Goal: Understand process/instructions: Learn how to perform a task or action

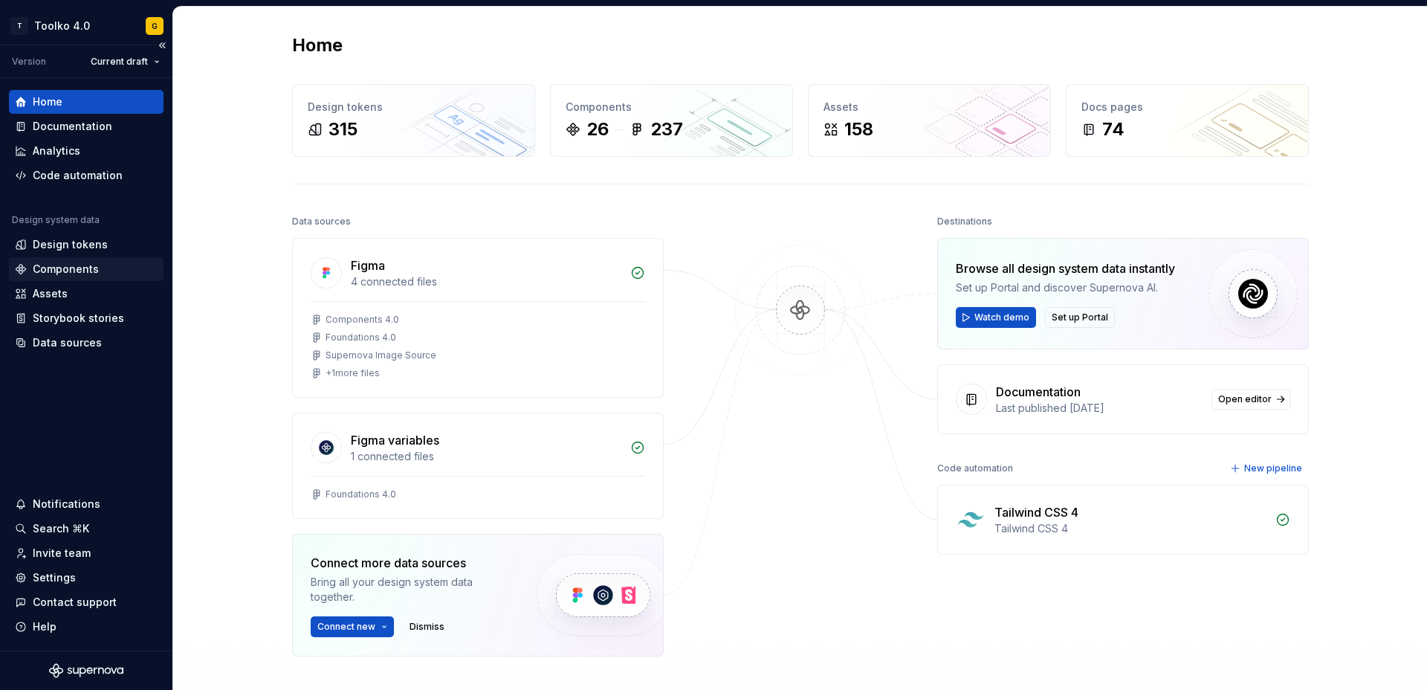
click at [55, 268] on div "Components" at bounding box center [66, 269] width 66 height 15
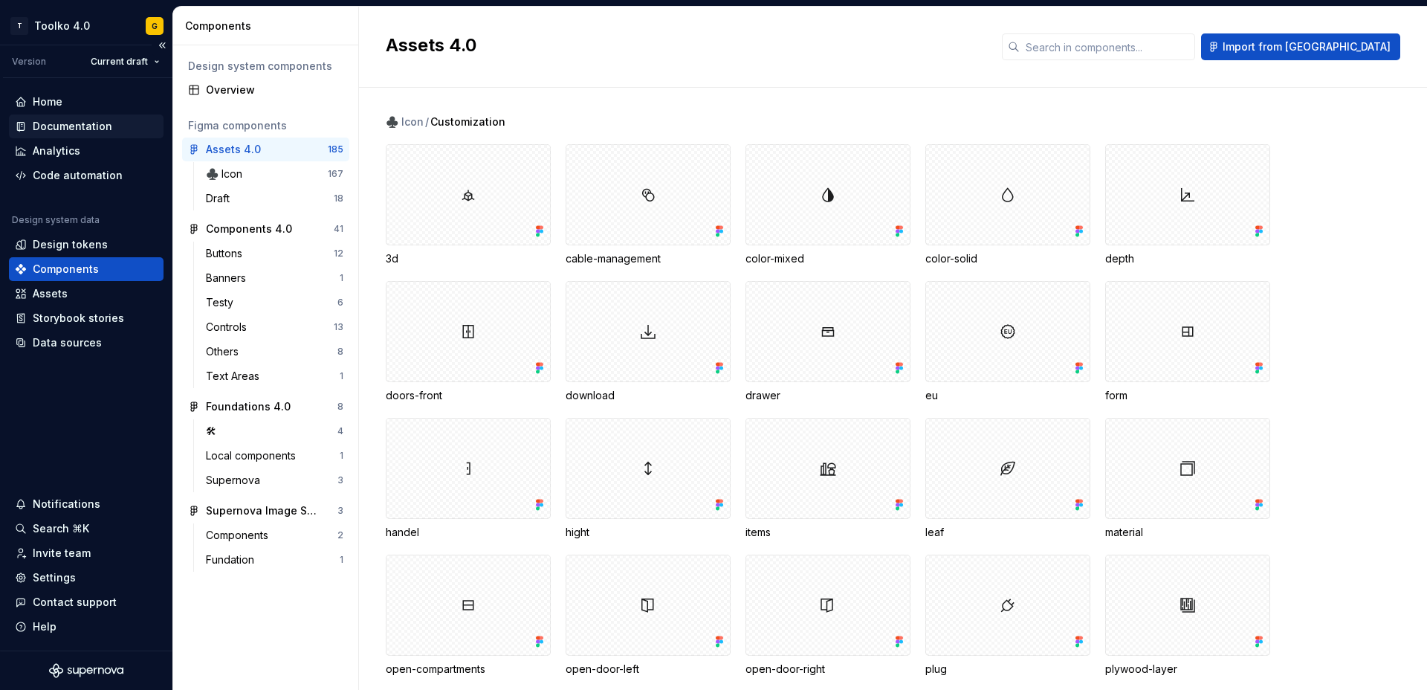
click at [71, 132] on div "Documentation" at bounding box center [73, 126] width 80 height 15
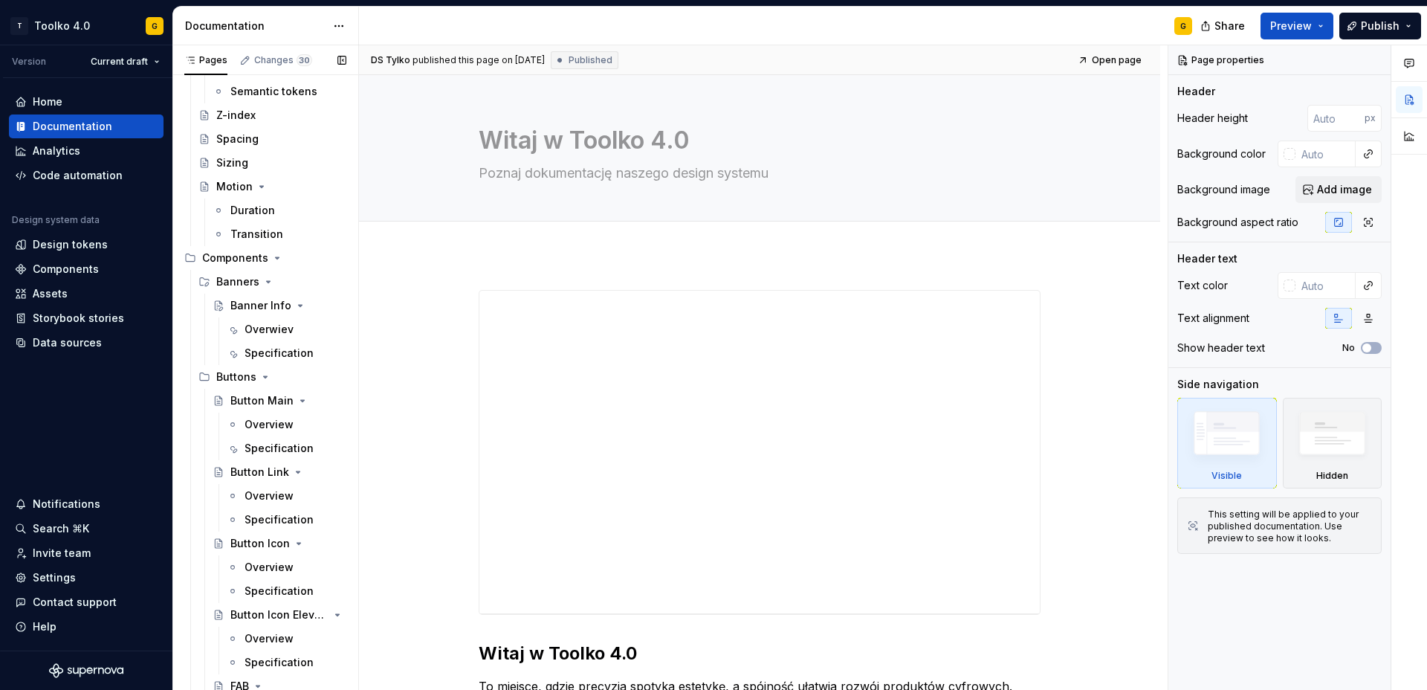
scroll to position [487, 0]
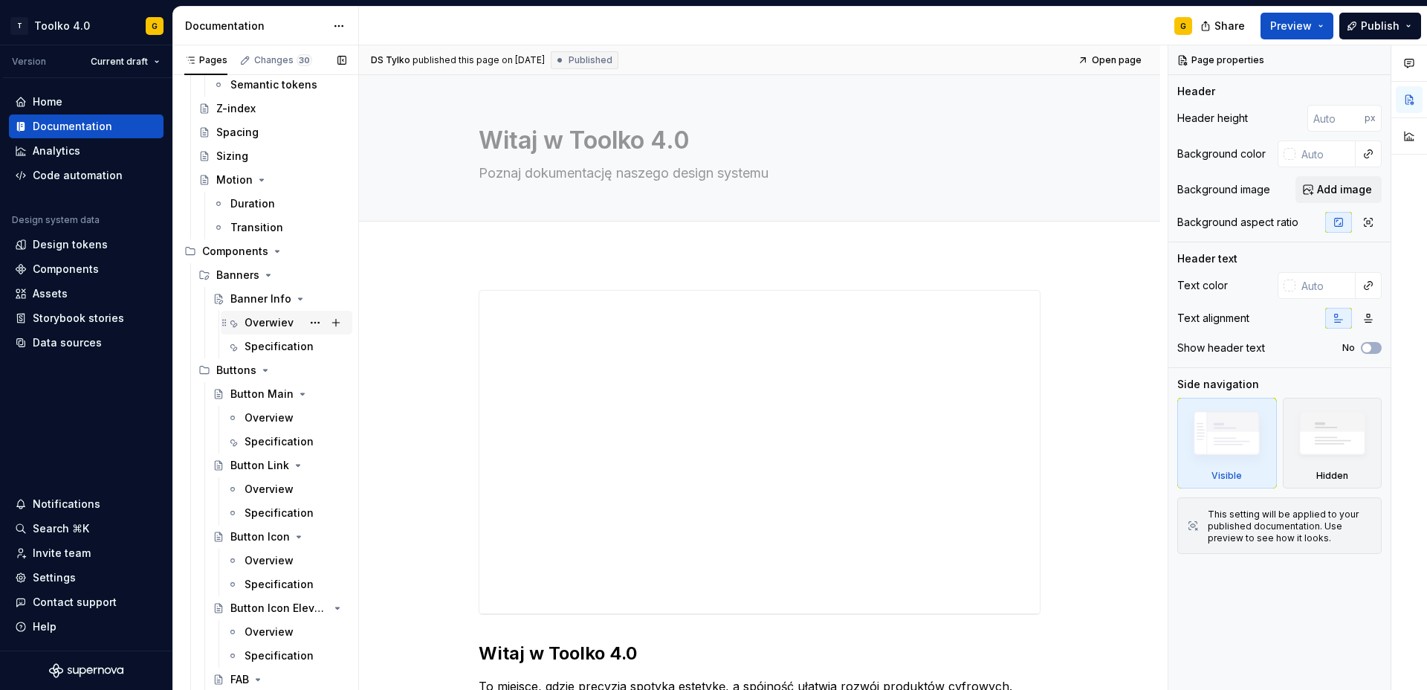
click at [262, 327] on div "Overwiev" at bounding box center [269, 322] width 49 height 15
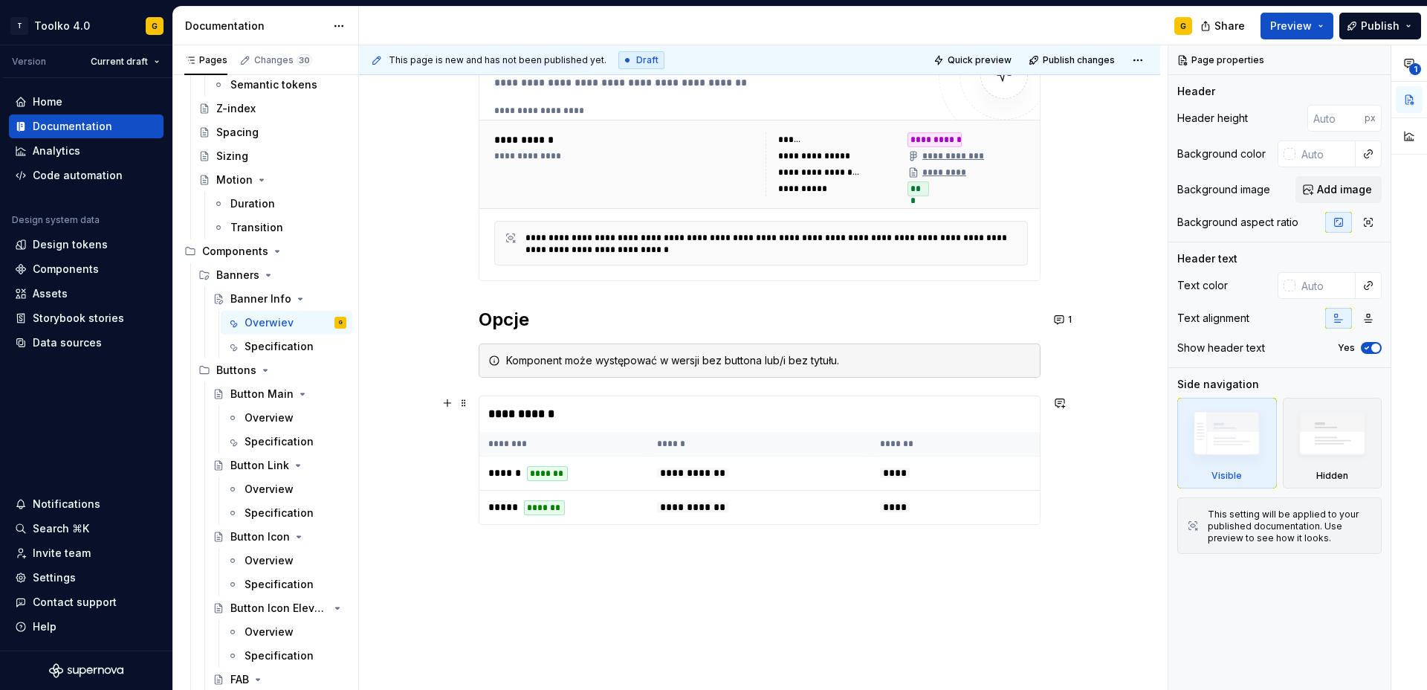
scroll to position [271, 0]
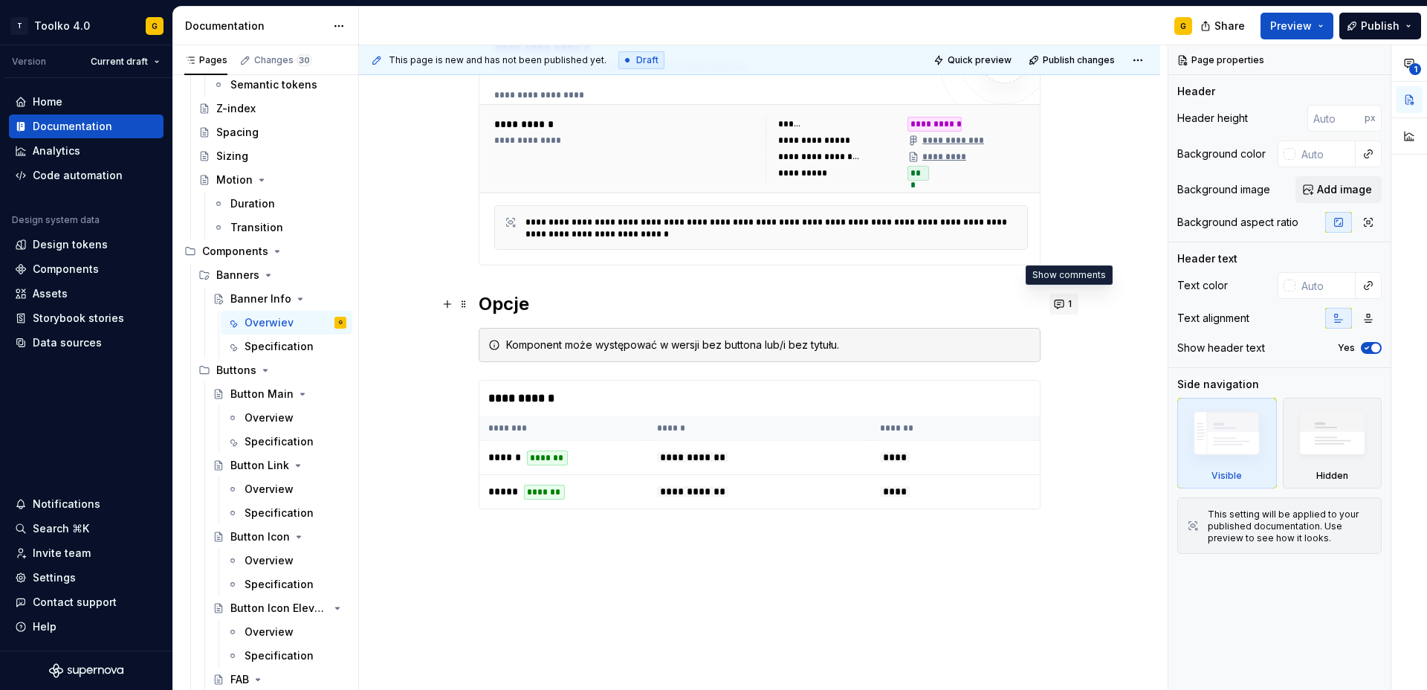
click at [1062, 306] on button "1" at bounding box center [1064, 304] width 29 height 21
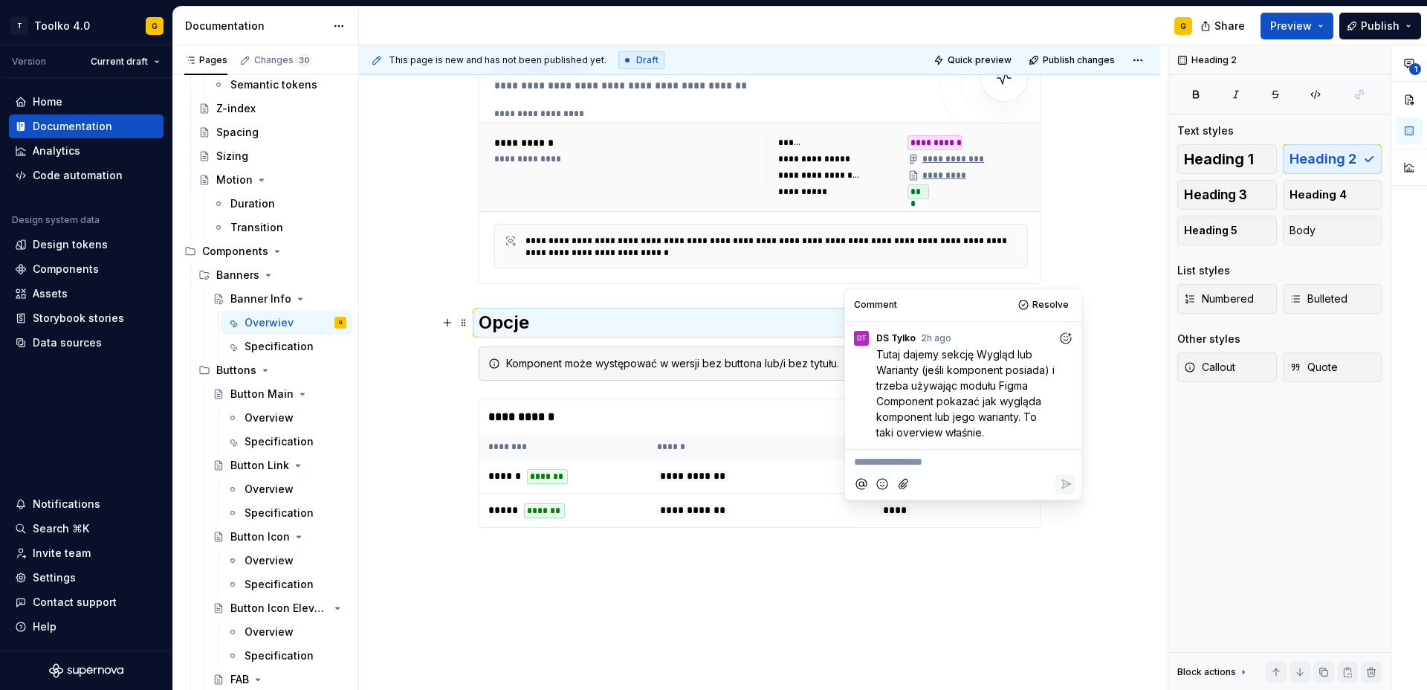
scroll to position [308, 0]
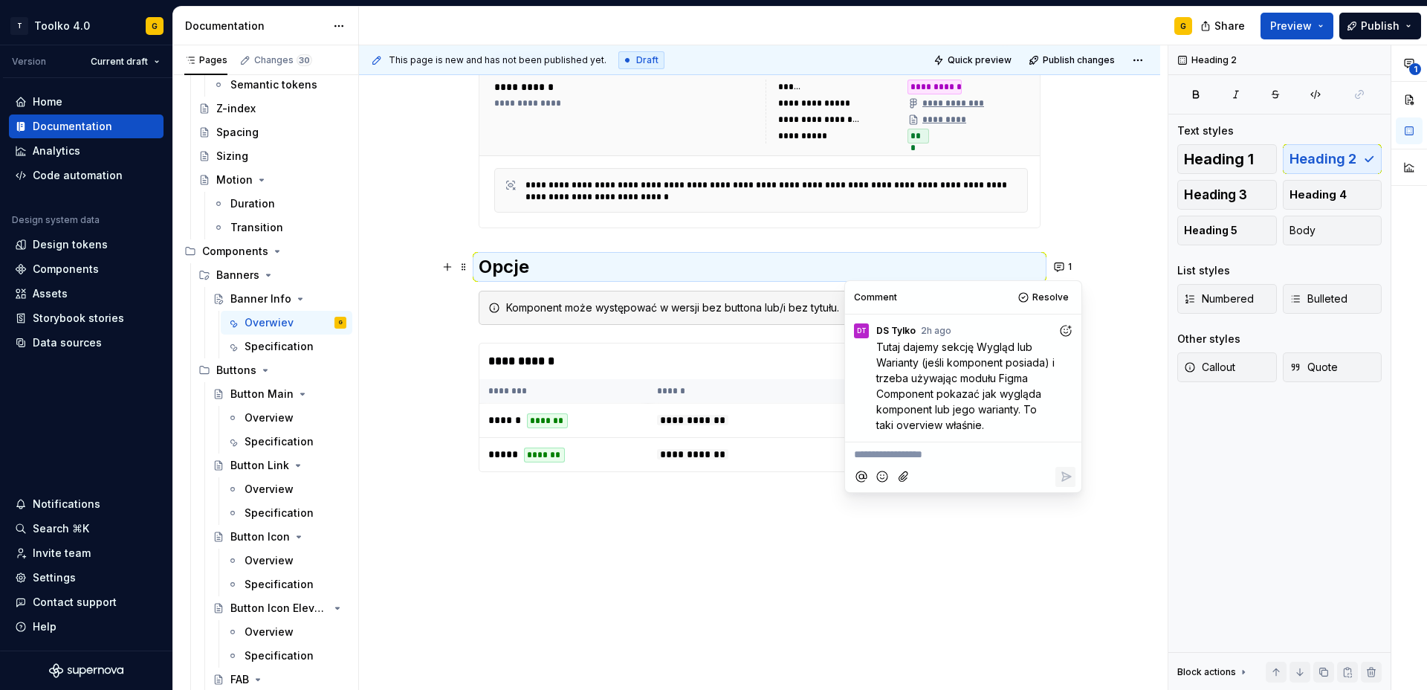
click at [682, 552] on div "**********" at bounding box center [759, 341] width 801 height 782
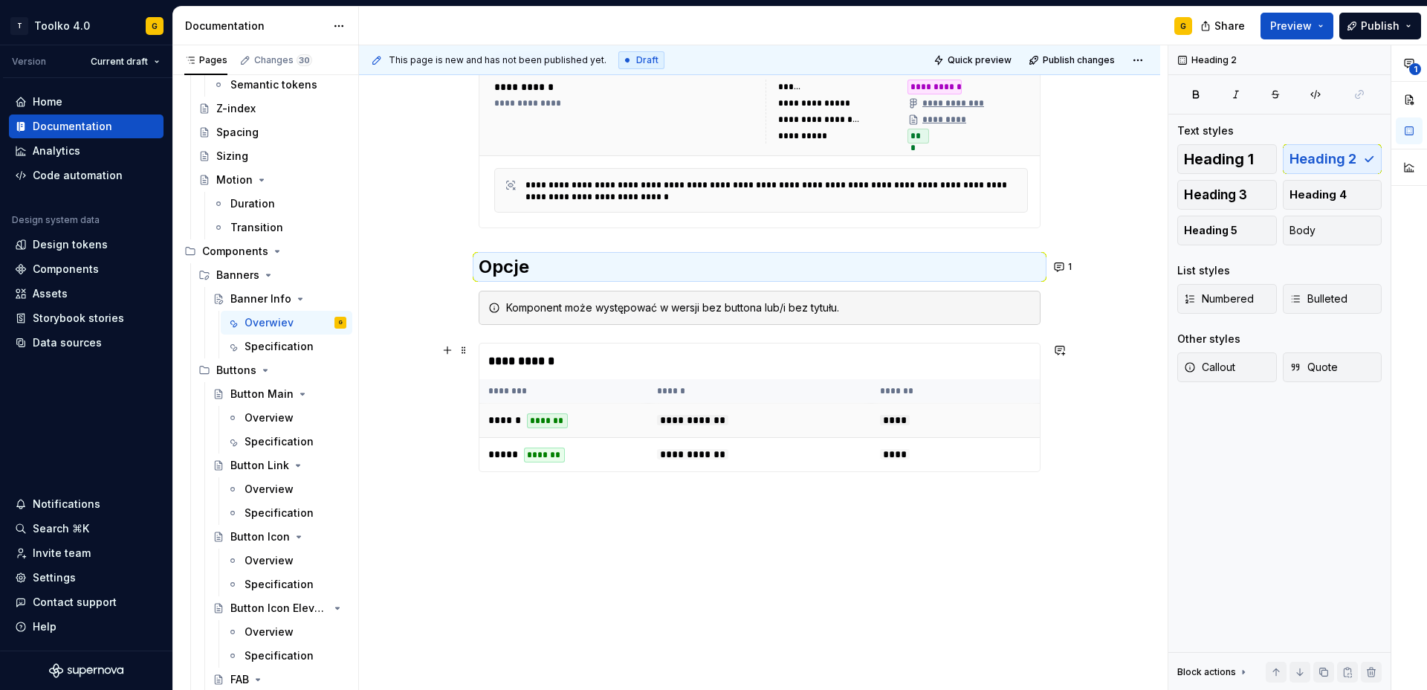
click at [679, 407] on td "**********" at bounding box center [759, 421] width 223 height 34
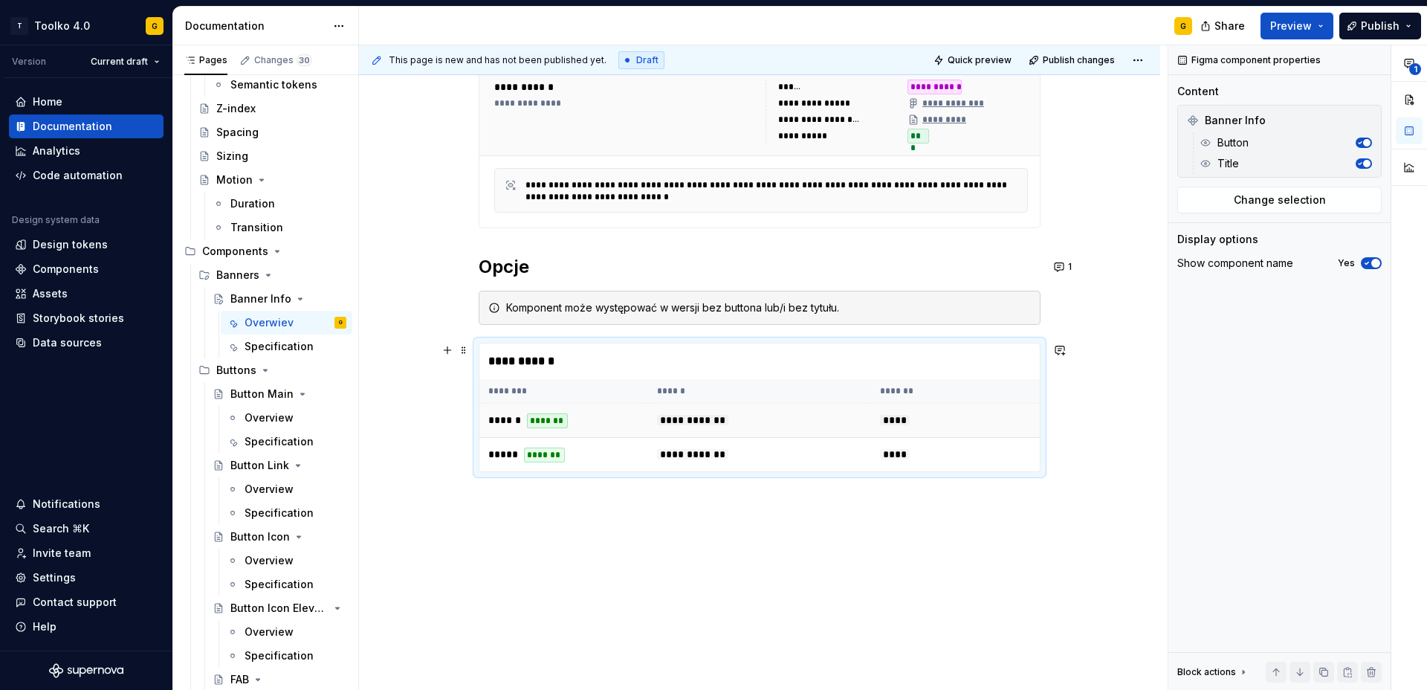
type textarea "*"
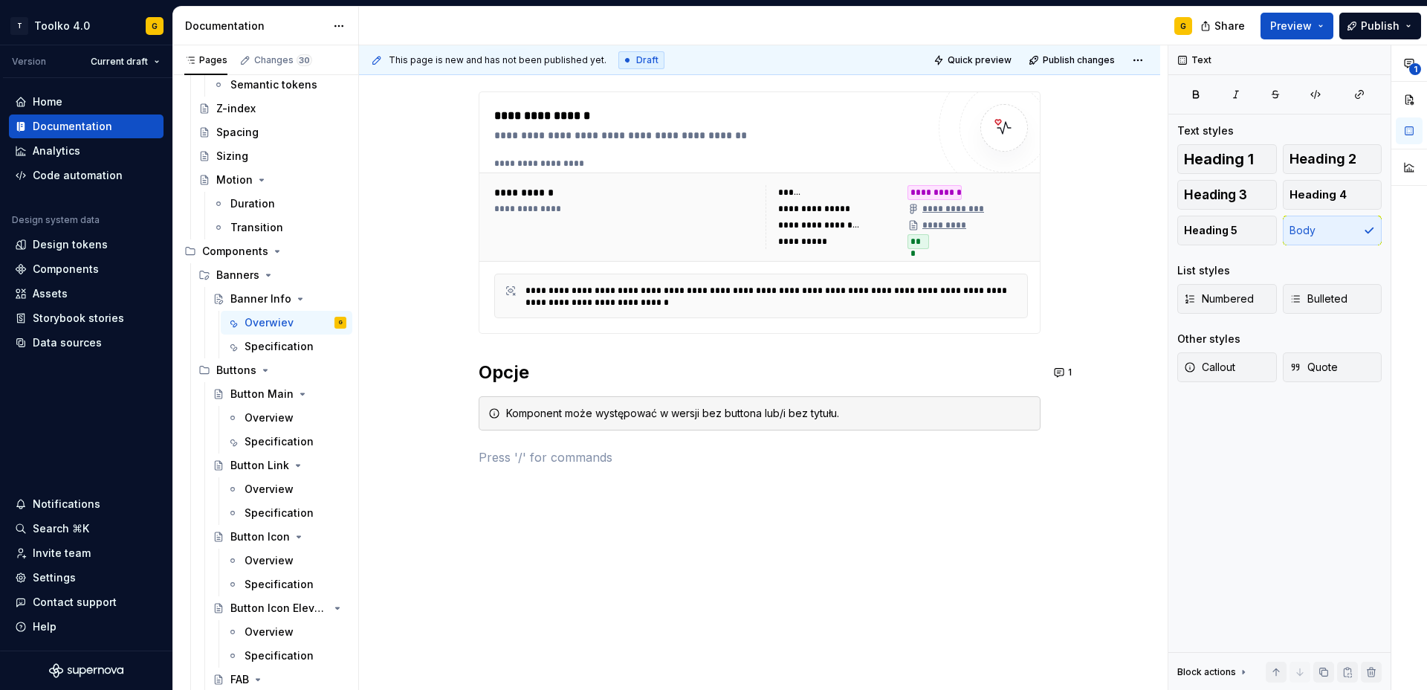
scroll to position [202, 0]
click at [713, 414] on div "Komponent może występować w wersji bez buttona lub/i bez tytułu." at bounding box center [768, 413] width 525 height 15
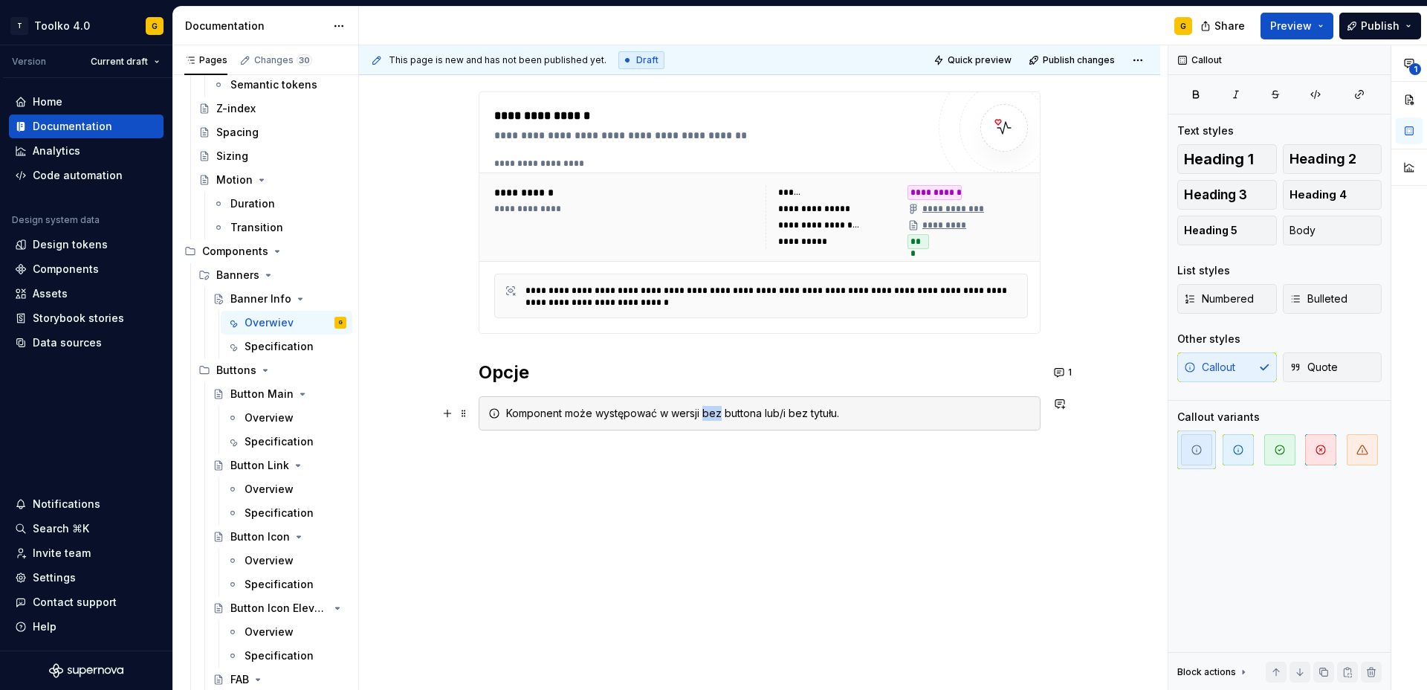
click at [713, 414] on div "Komponent może występować w wersji bez buttona lub/i bez tytułu." at bounding box center [768, 413] width 525 height 15
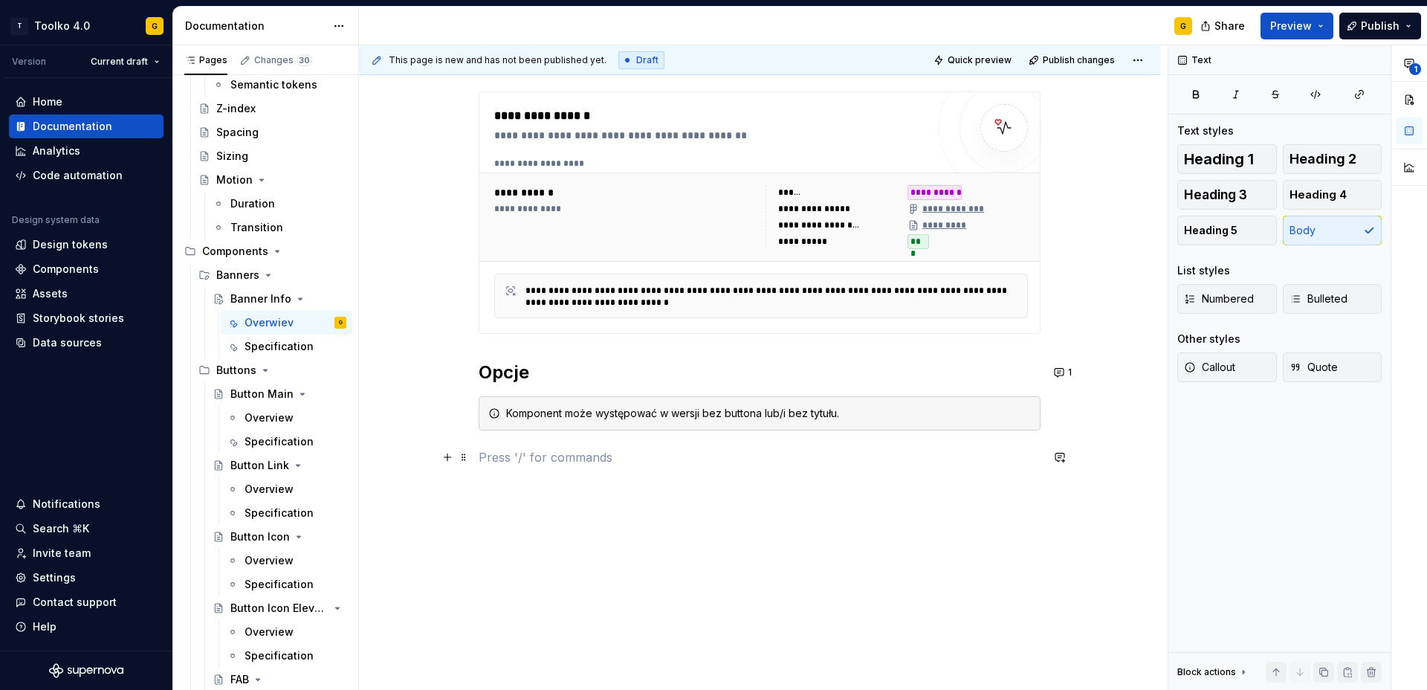
click at [711, 455] on p at bounding box center [760, 457] width 562 height 18
click at [506, 372] on h2 "Opcje" at bounding box center [760, 373] width 562 height 24
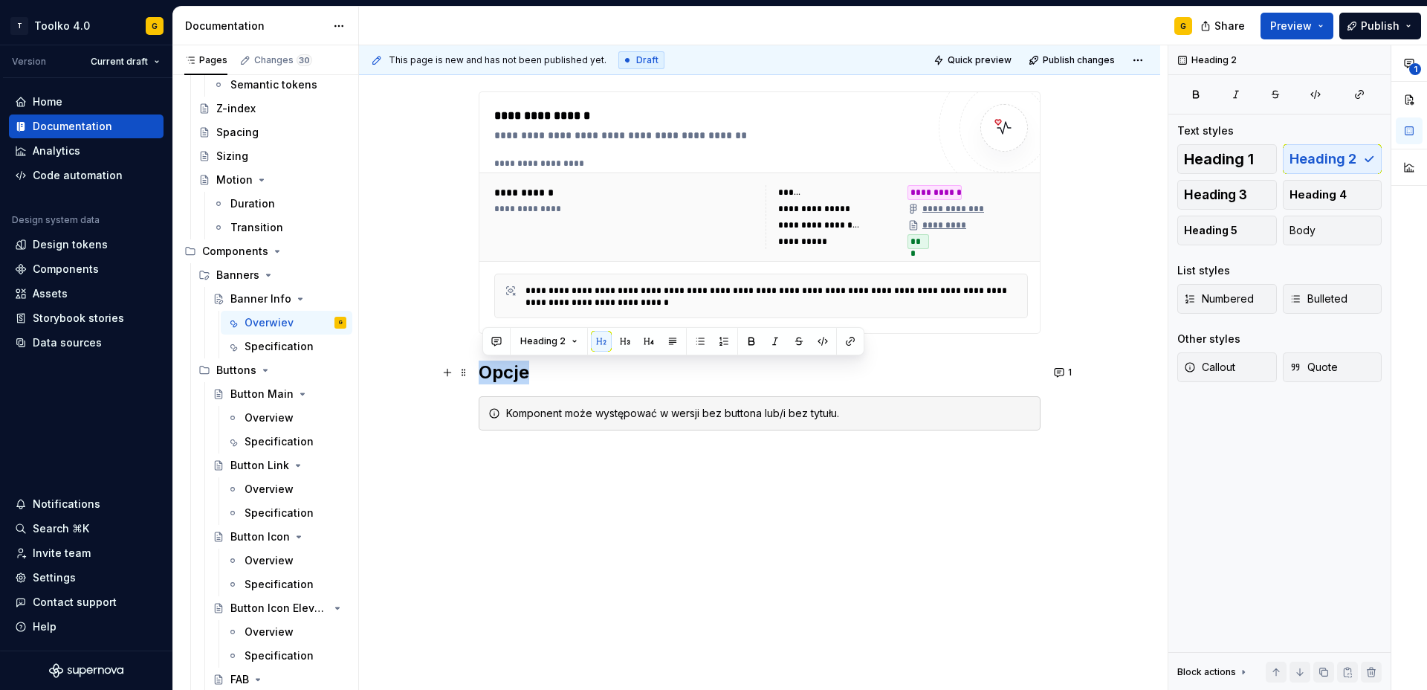
click at [506, 372] on h2 "Opcje" at bounding box center [760, 373] width 562 height 24
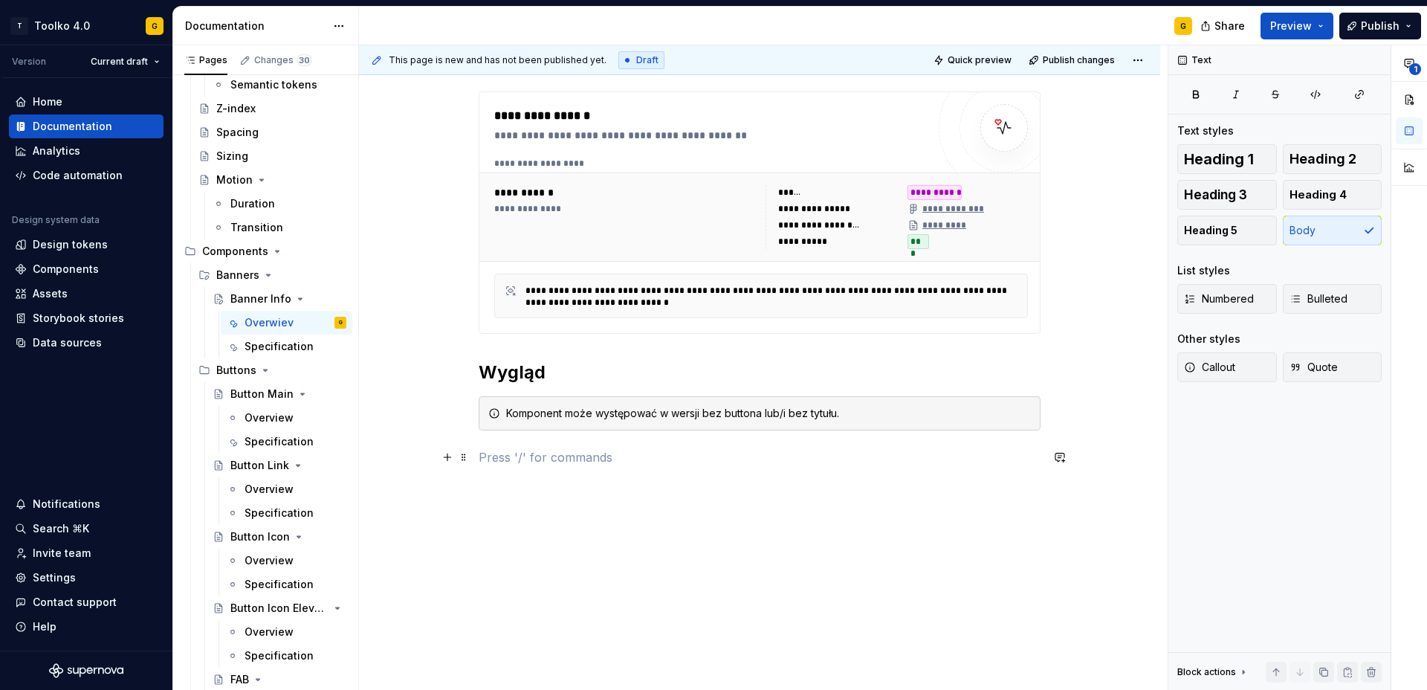
click at [564, 451] on p at bounding box center [760, 457] width 562 height 18
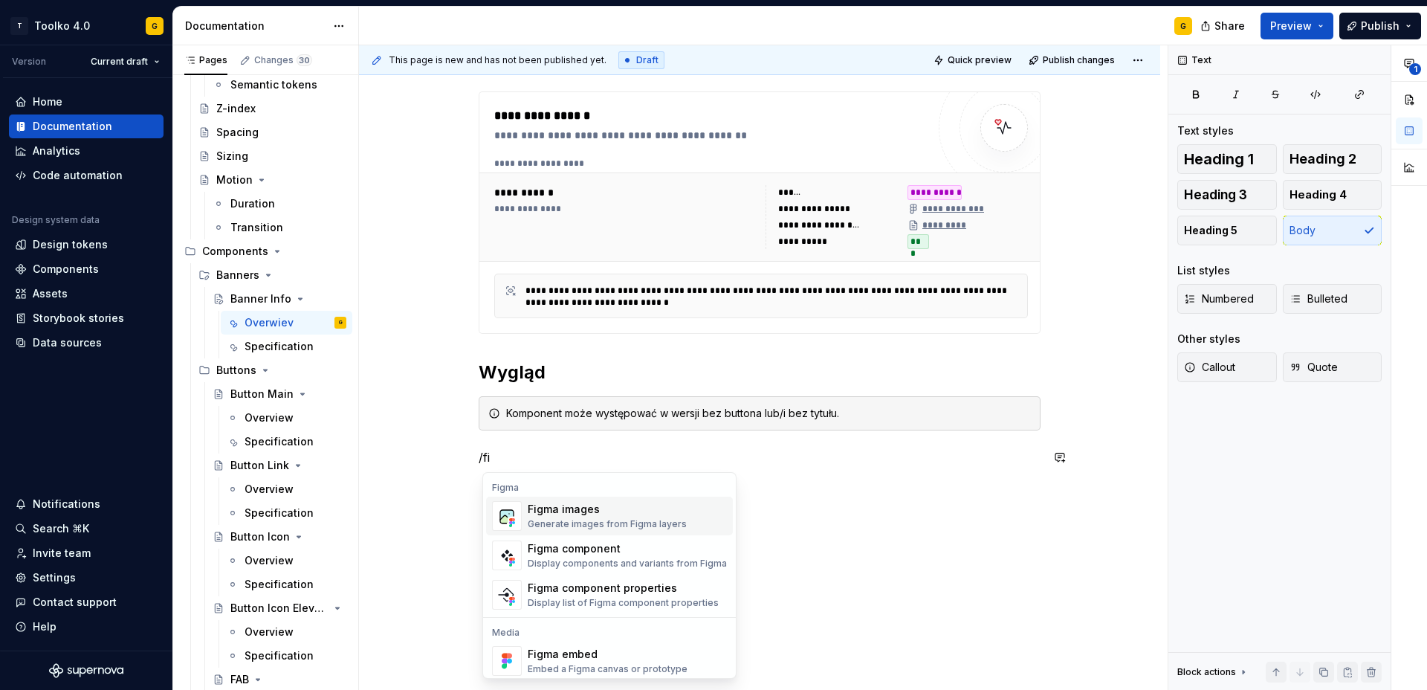
click at [555, 508] on div "Figma images" at bounding box center [607, 509] width 159 height 15
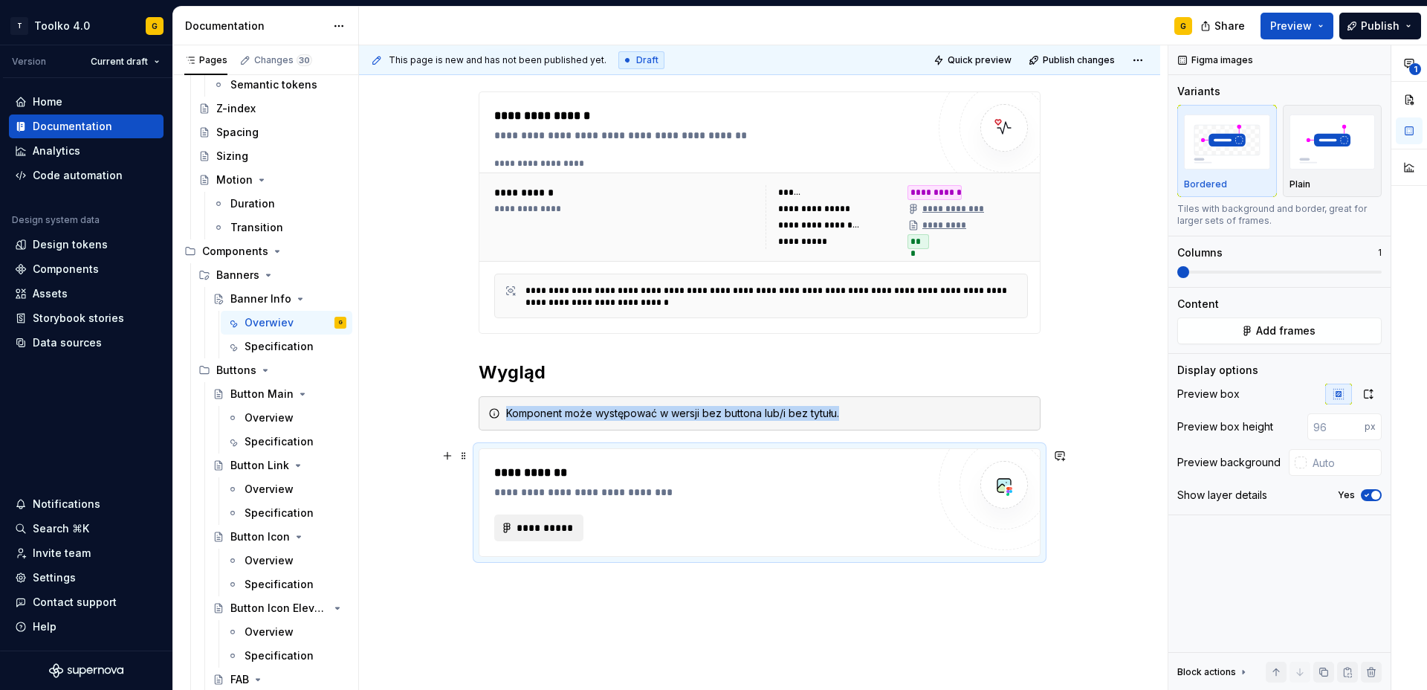
click at [557, 525] on span "**********" at bounding box center [545, 527] width 58 height 15
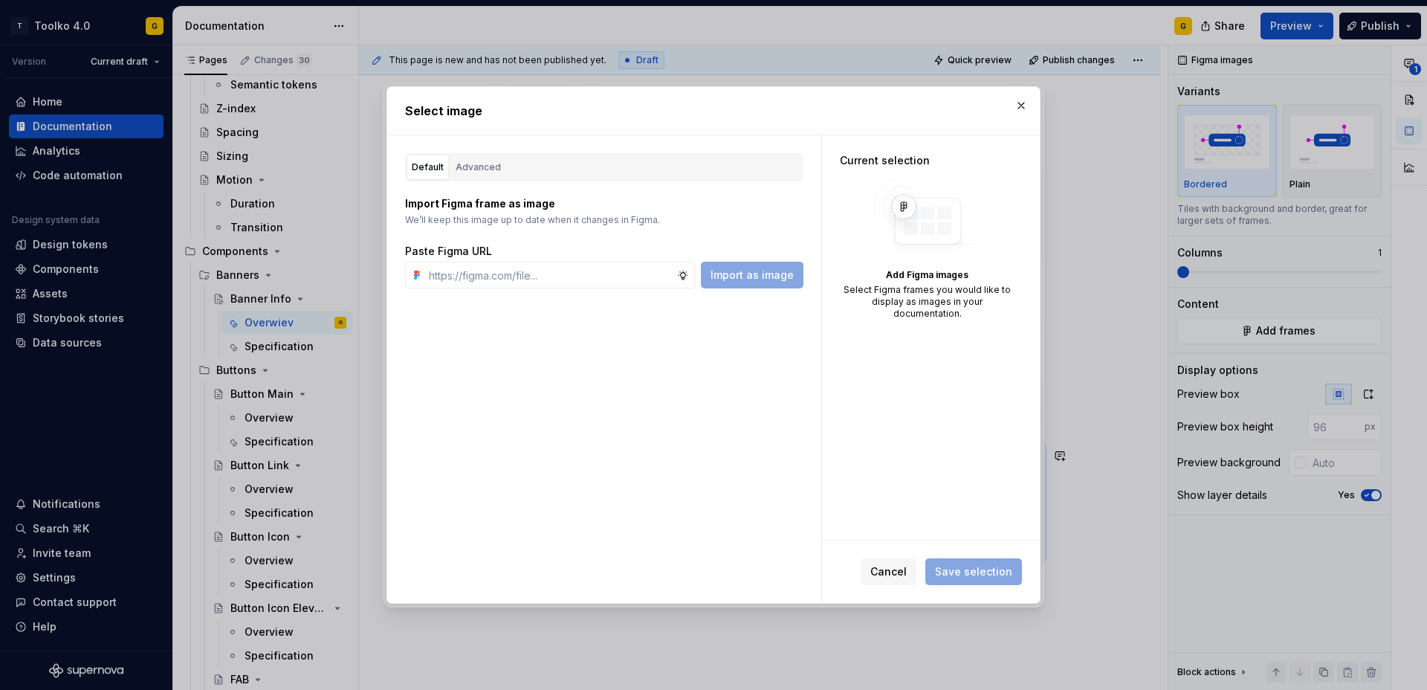
type textarea "*"
click at [607, 278] on input "text" at bounding box center [550, 275] width 254 height 27
type input "[URL][DOMAIN_NAME]"
click at [766, 279] on span "Import as image" at bounding box center [752, 275] width 83 height 15
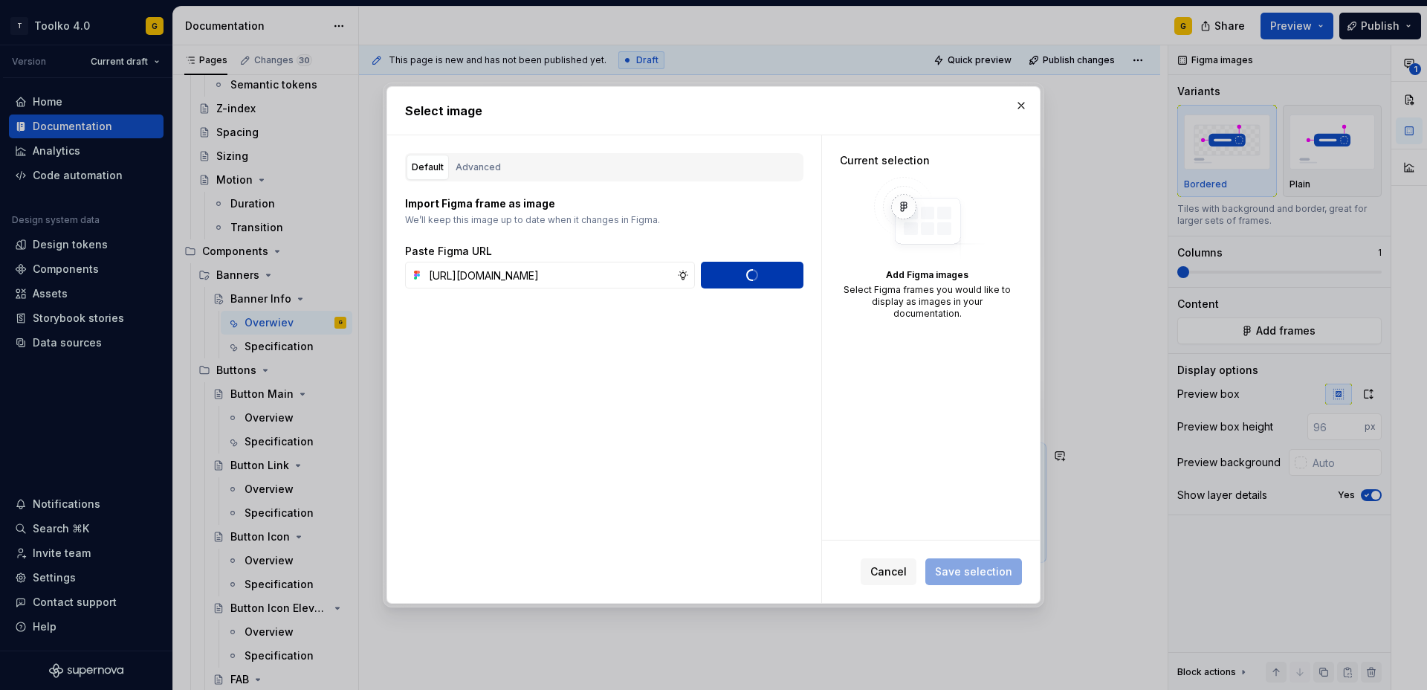
scroll to position [0, 0]
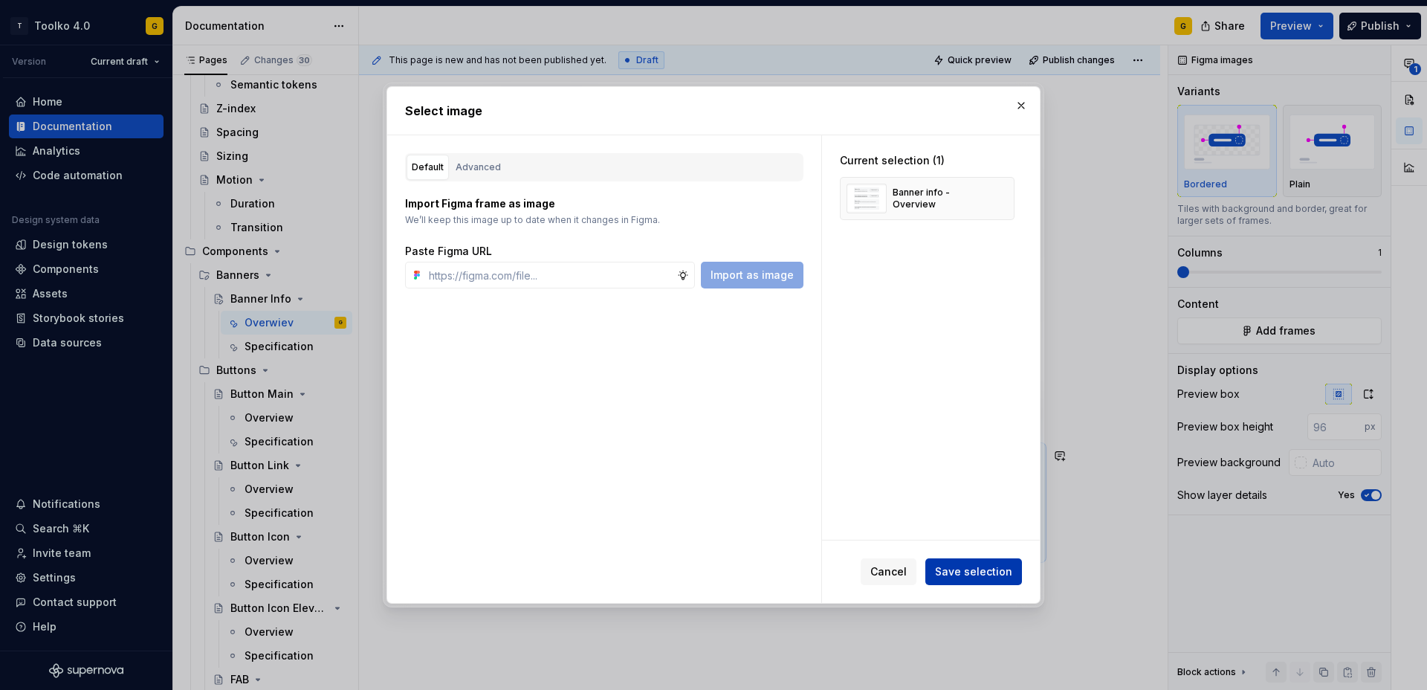
click at [969, 567] on span "Save selection" at bounding box center [973, 571] width 77 height 15
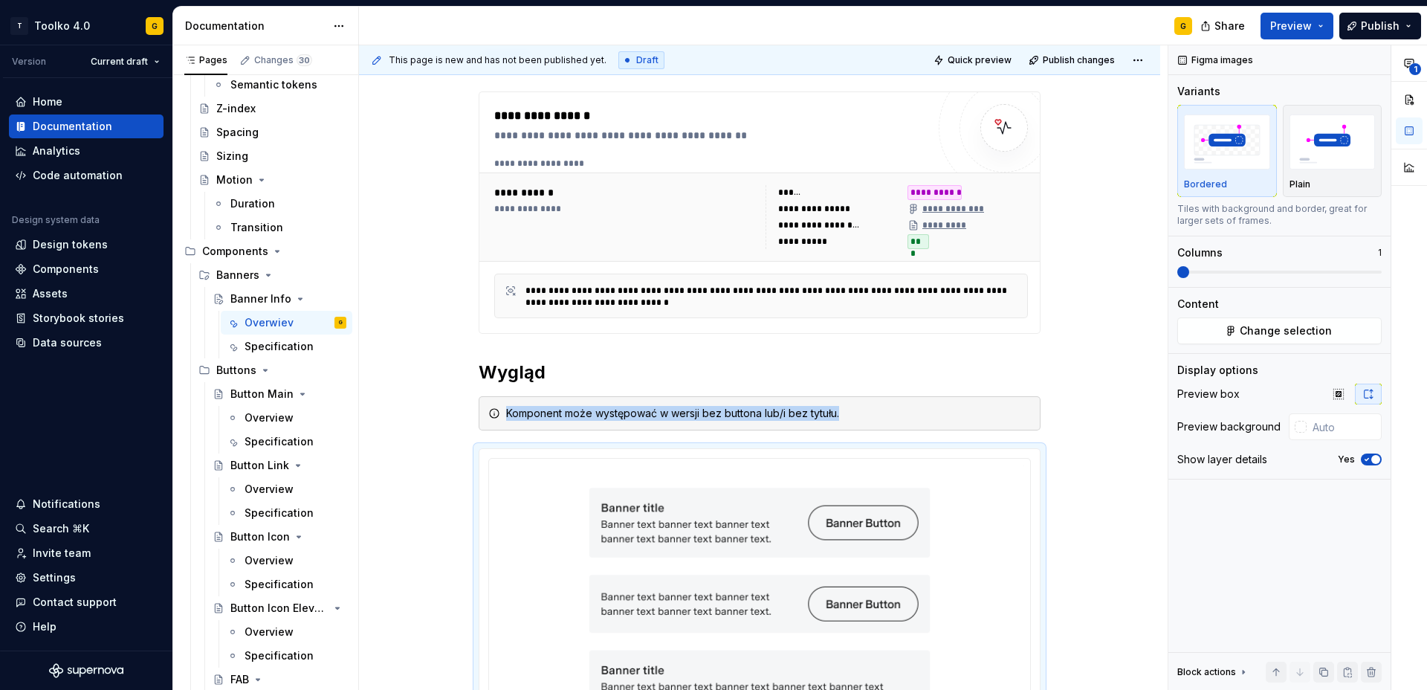
scroll to position [382, 0]
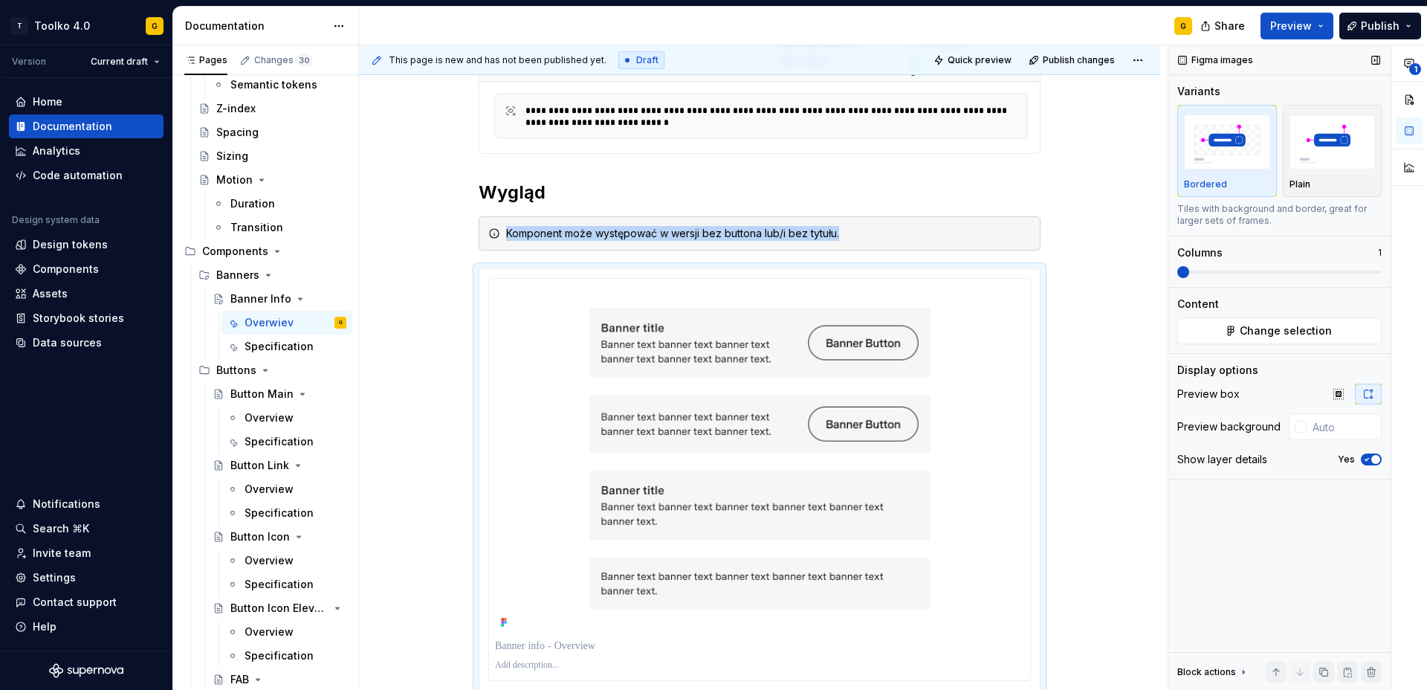
click at [1363, 461] on icon "button" at bounding box center [1367, 459] width 12 height 9
click at [1114, 503] on div "**********" at bounding box center [759, 376] width 801 height 1001
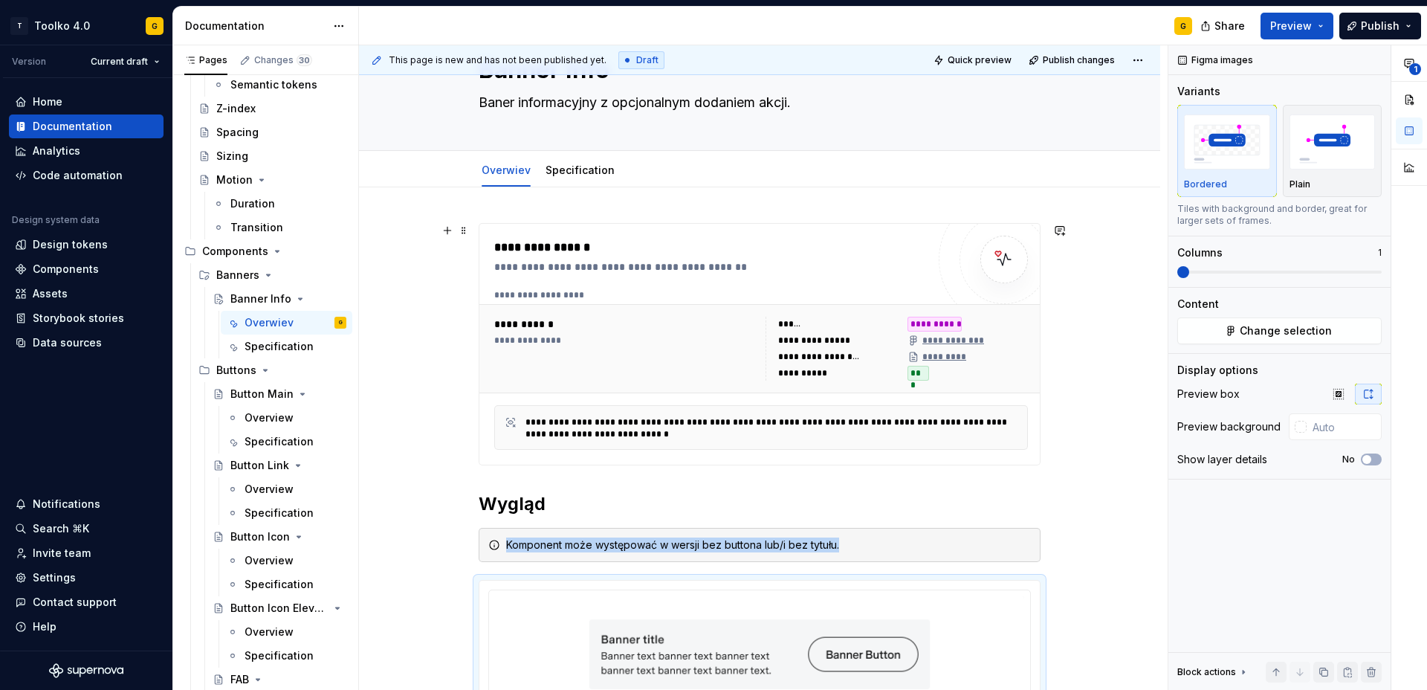
scroll to position [0, 0]
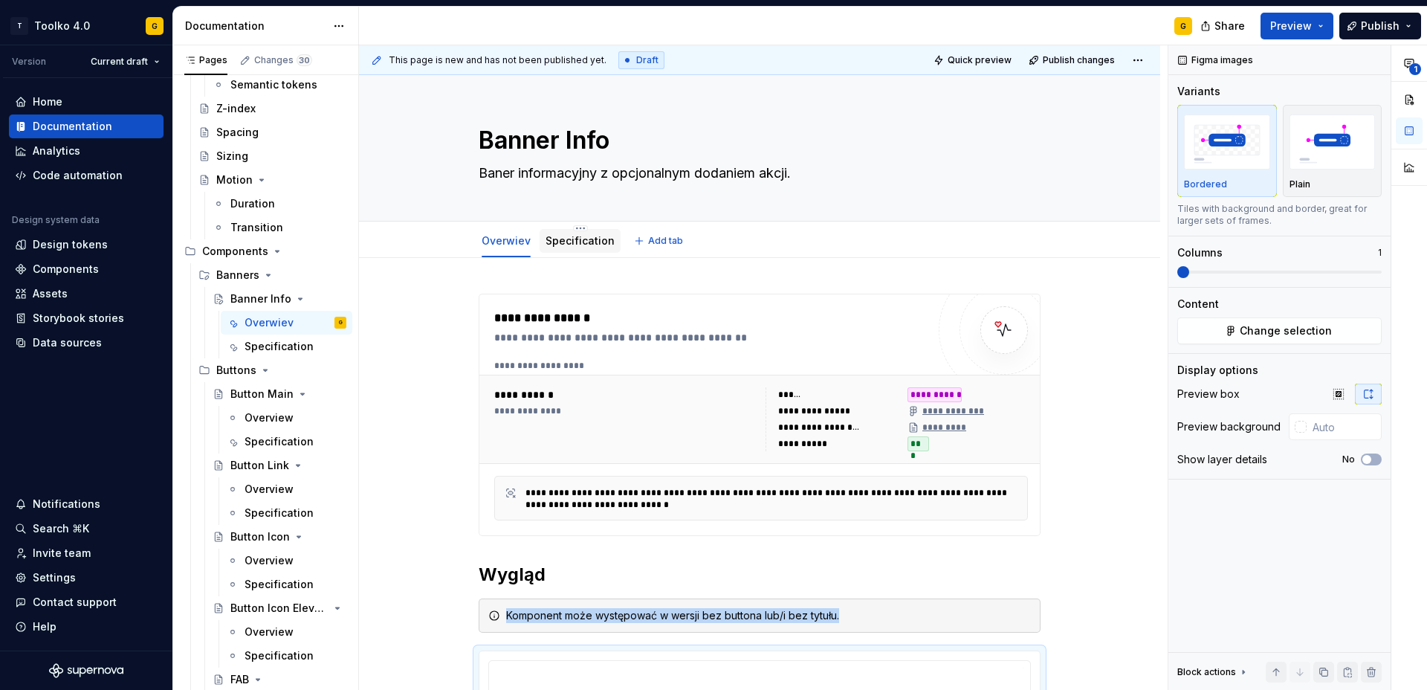
click at [602, 240] on link "Specification" at bounding box center [580, 240] width 69 height 13
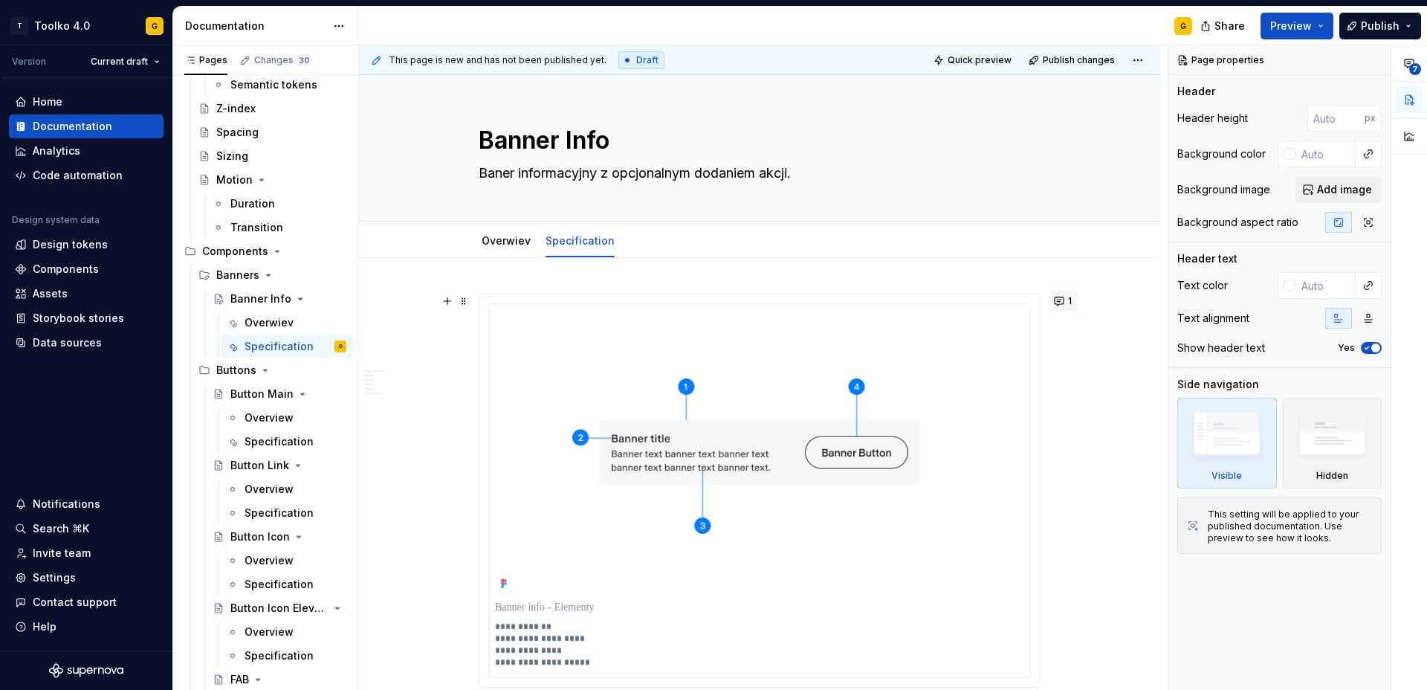
click at [1059, 300] on button "1" at bounding box center [1064, 301] width 29 height 21
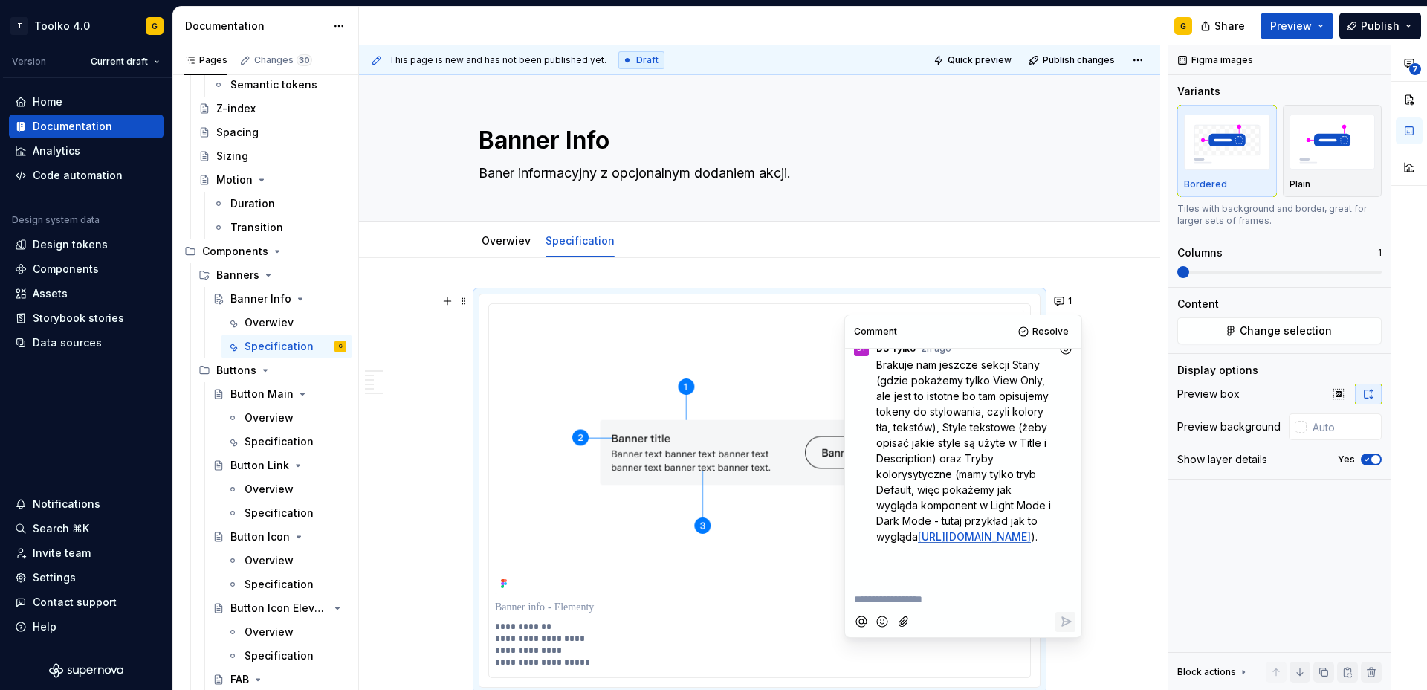
scroll to position [18, 0]
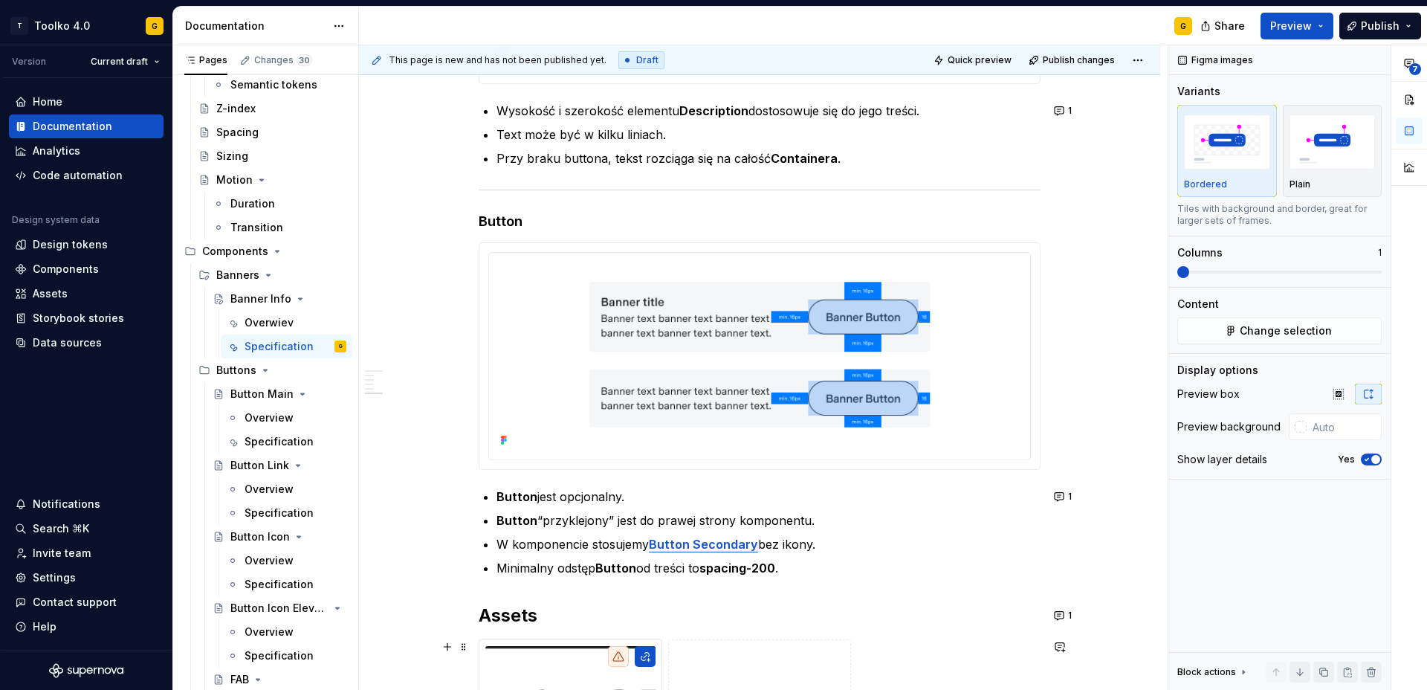
scroll to position [2309, 0]
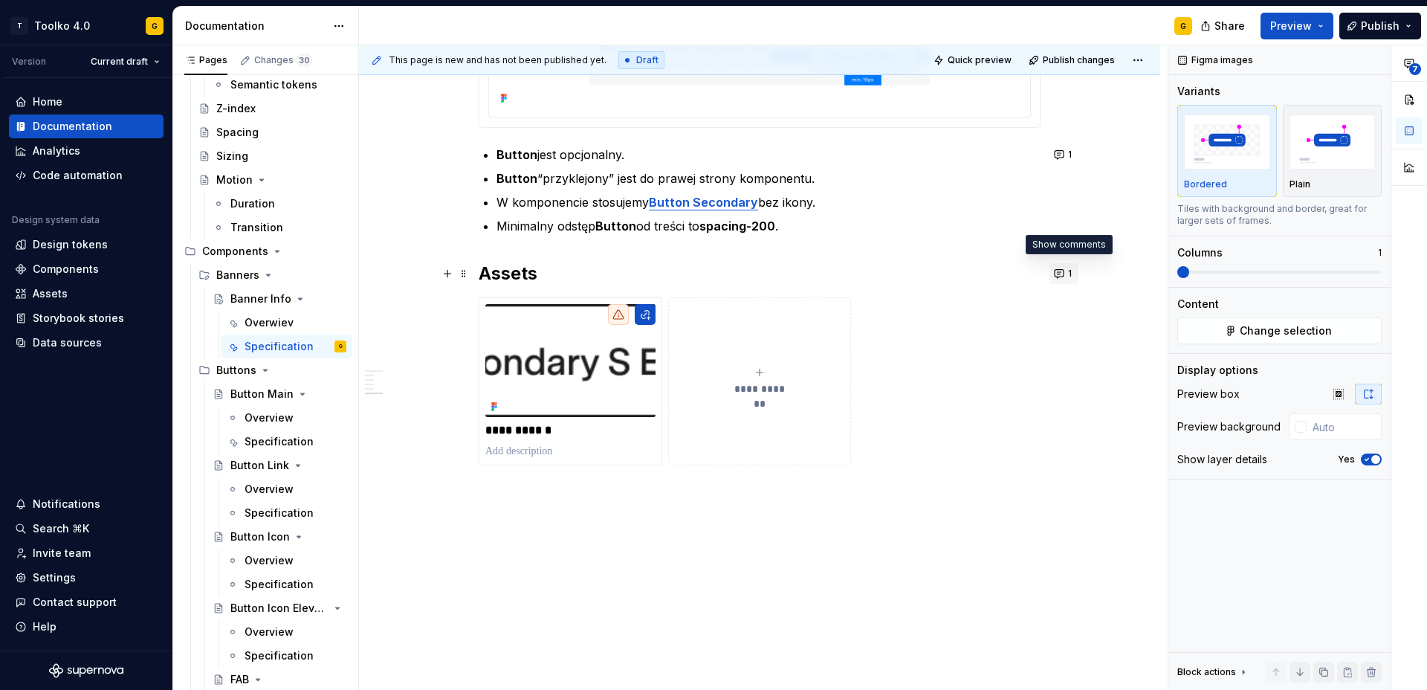
click at [1062, 271] on button "1" at bounding box center [1064, 273] width 29 height 21
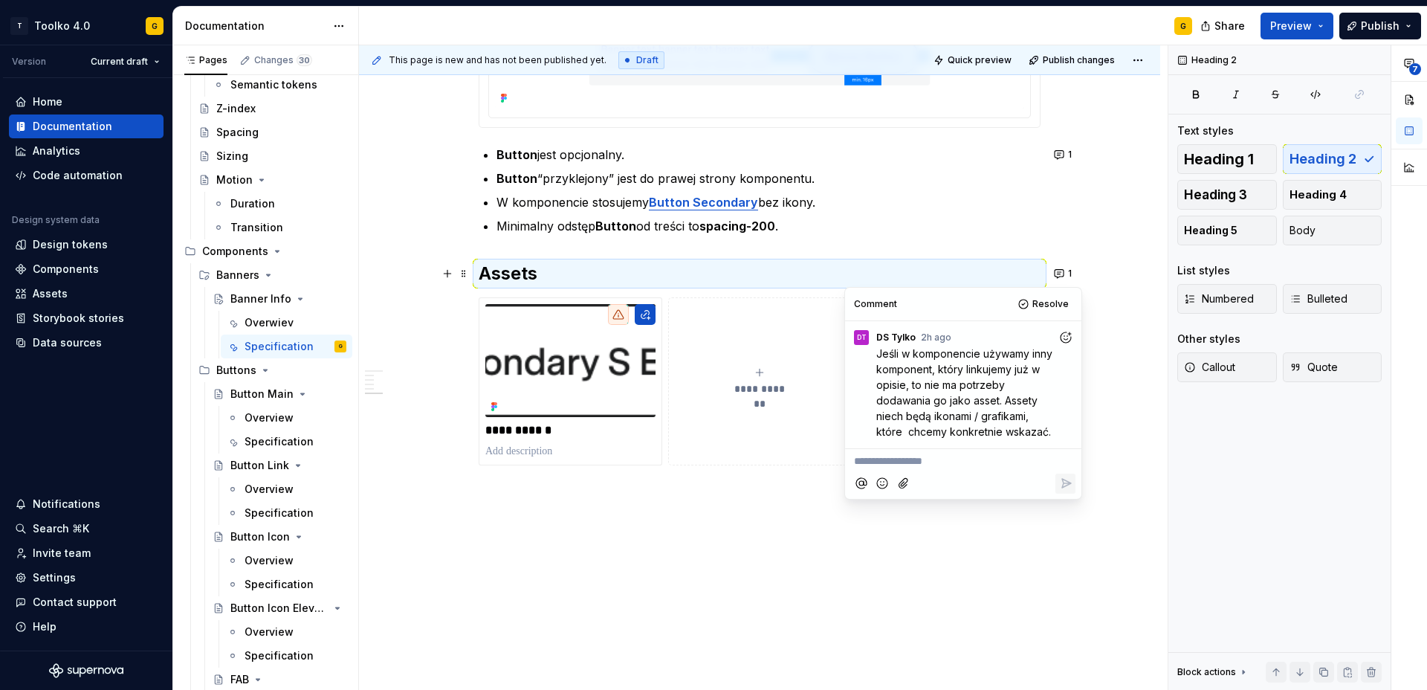
type textarea "*"
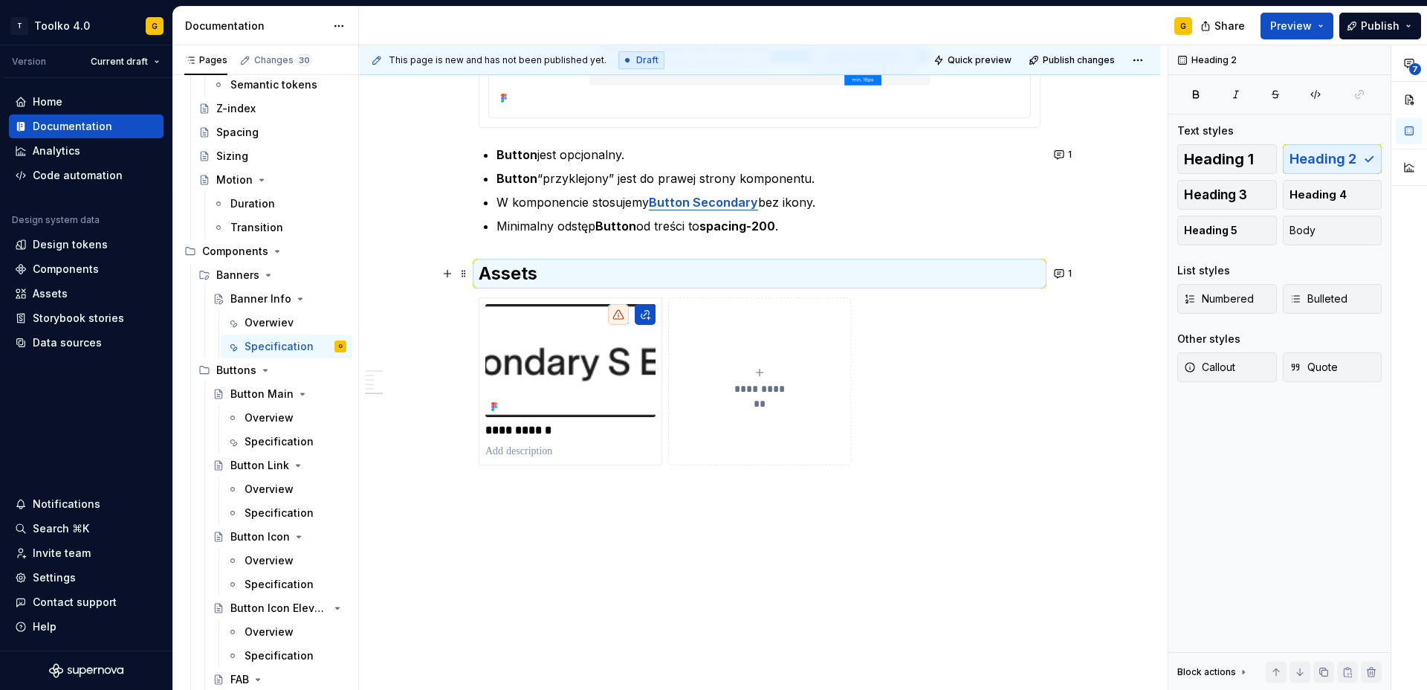
click at [880, 395] on div "**********" at bounding box center [760, 381] width 562 height 168
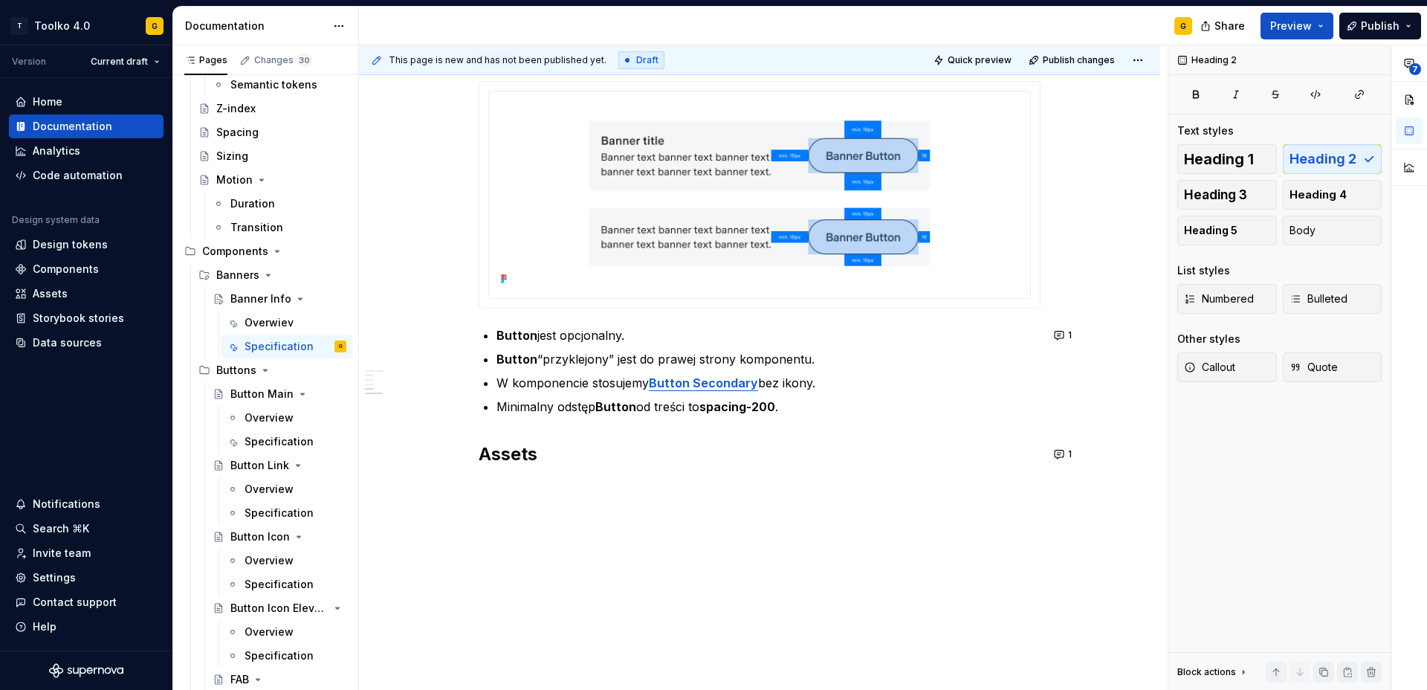
scroll to position [2128, 0]
click at [562, 455] on h2 "Assets" at bounding box center [760, 454] width 562 height 24
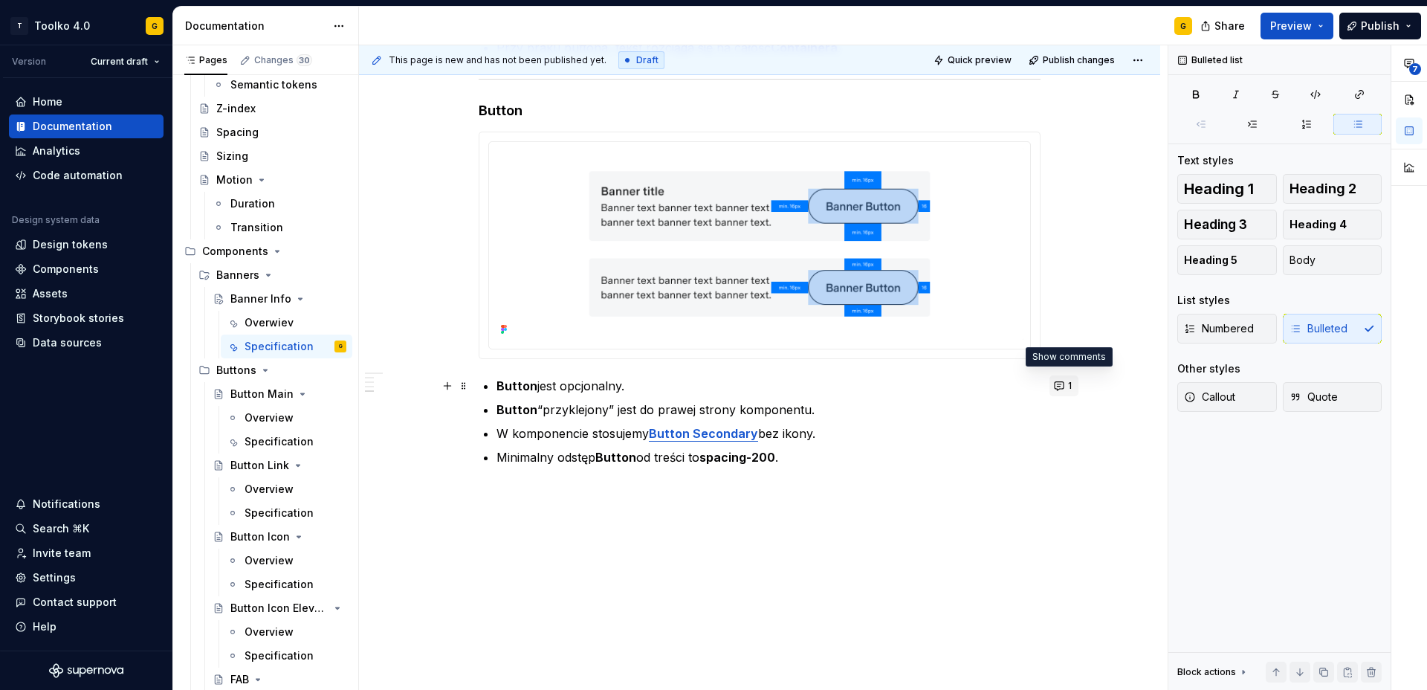
click at [1067, 389] on button "1" at bounding box center [1064, 385] width 29 height 21
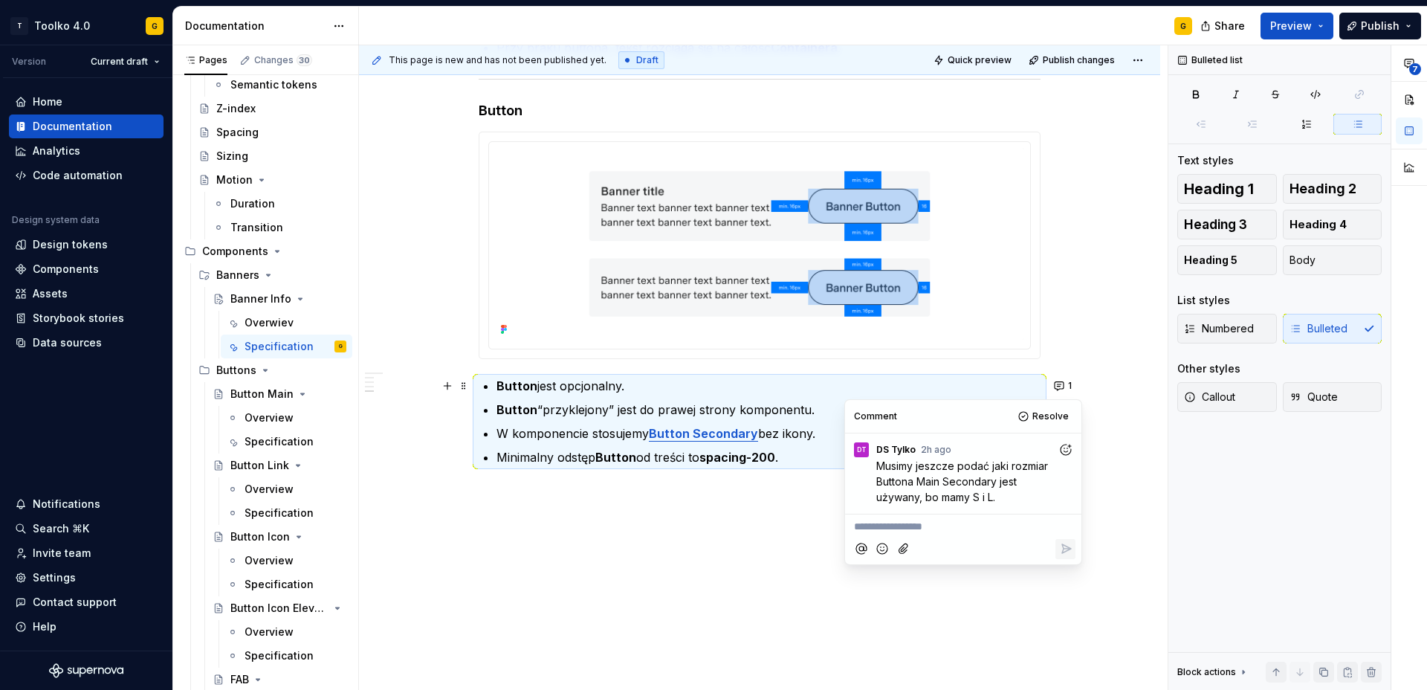
click at [816, 431] on p "W komponencie stosujemy Button Secondary bez ikony." at bounding box center [769, 433] width 544 height 18
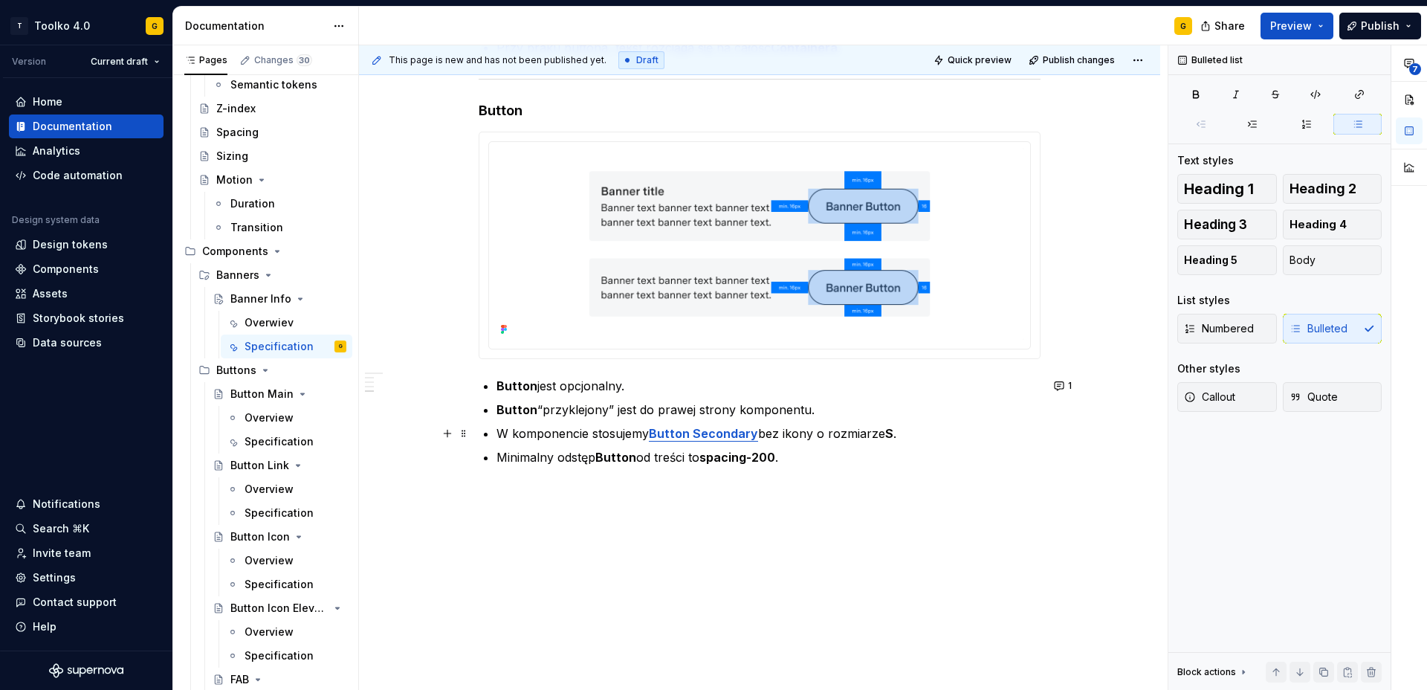
click at [941, 425] on p "W komponencie stosujemy Button Secondary bez ikony o rozmiarze S ." at bounding box center [769, 433] width 544 height 18
click at [1066, 385] on button "1" at bounding box center [1064, 385] width 29 height 21
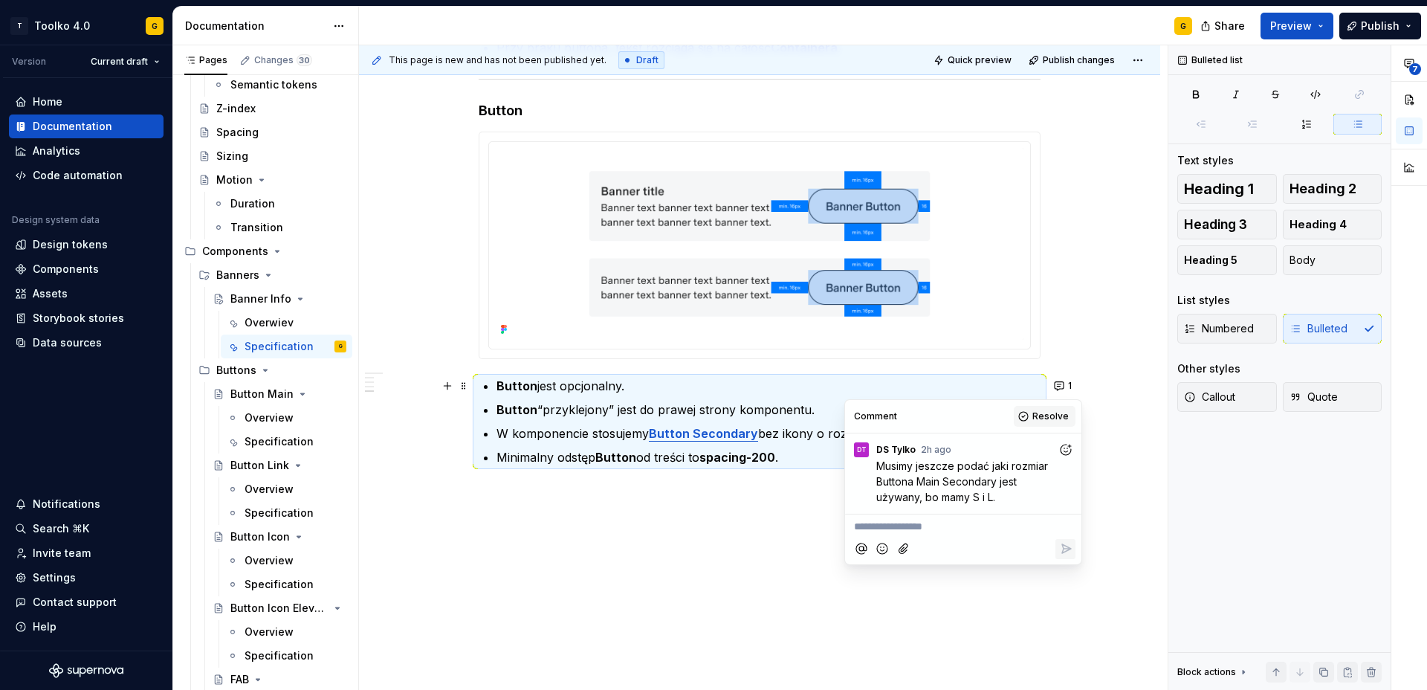
click at [1044, 411] on span "Resolve" at bounding box center [1051, 416] width 36 height 12
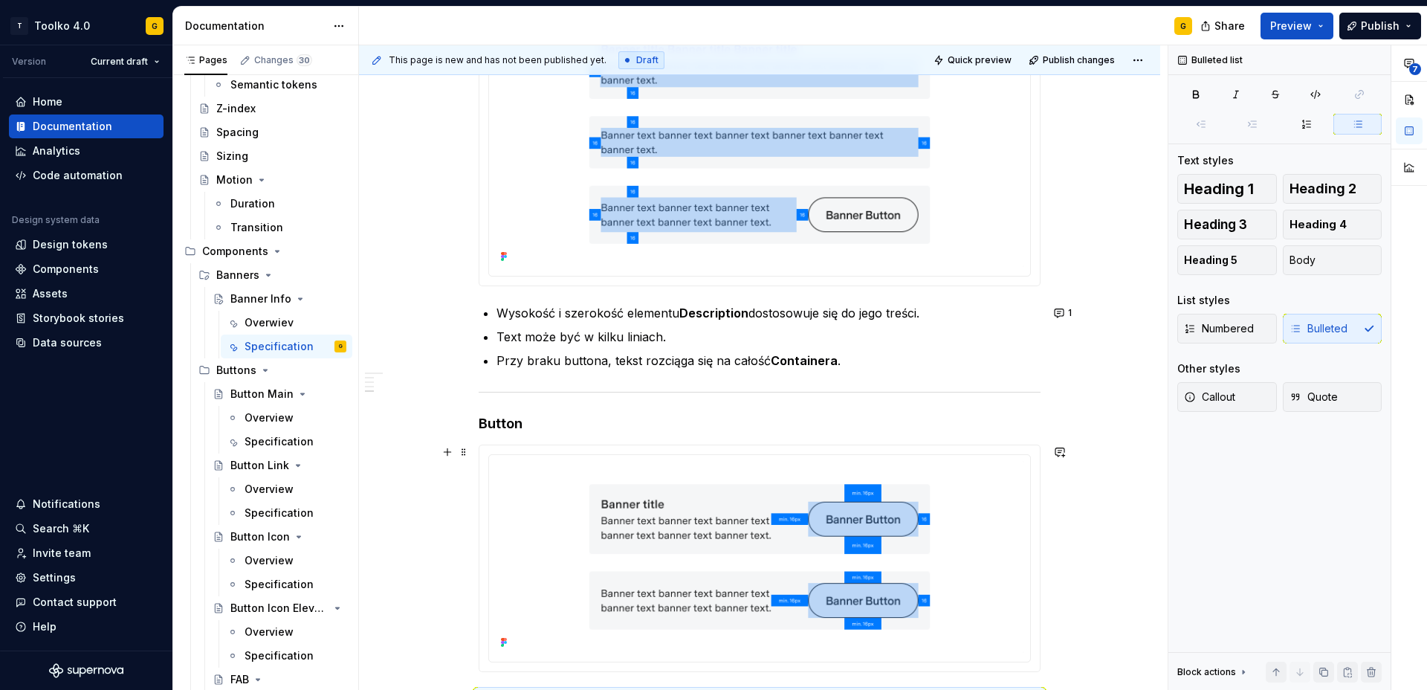
scroll to position [1747, 0]
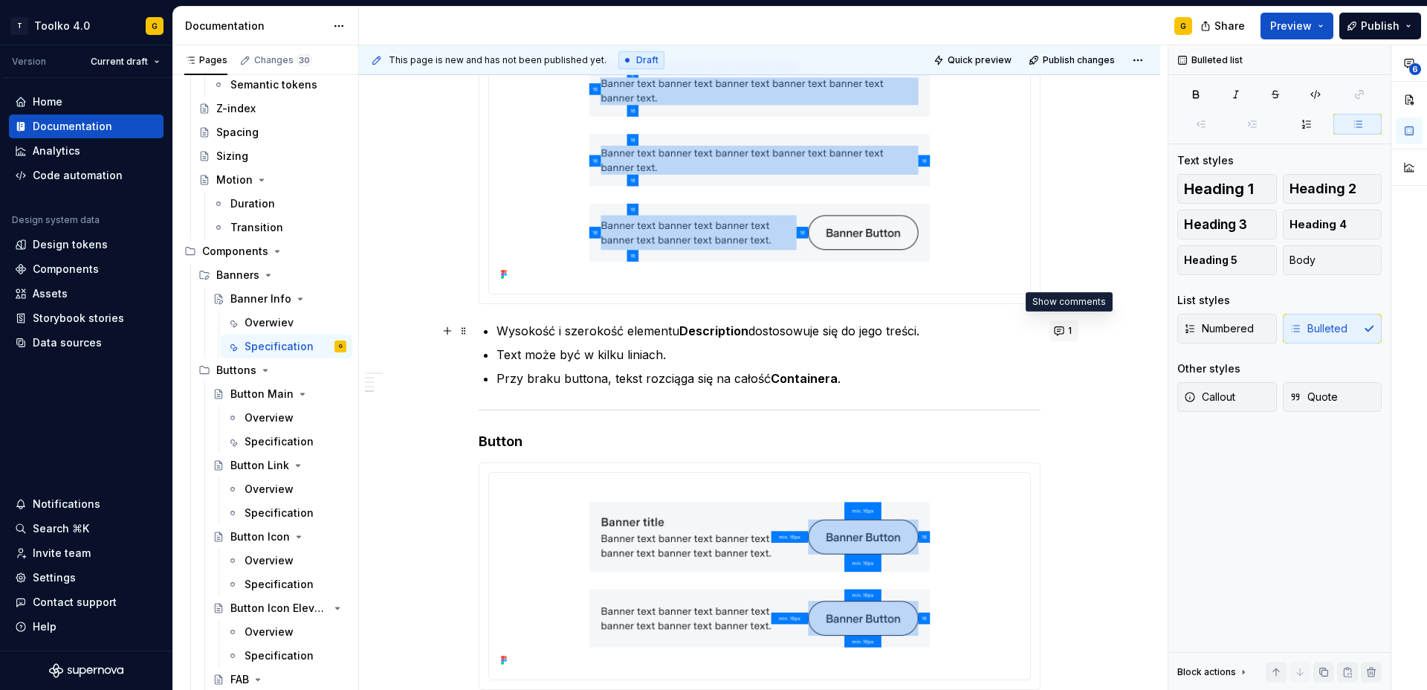
click at [1067, 333] on button "1" at bounding box center [1064, 330] width 29 height 21
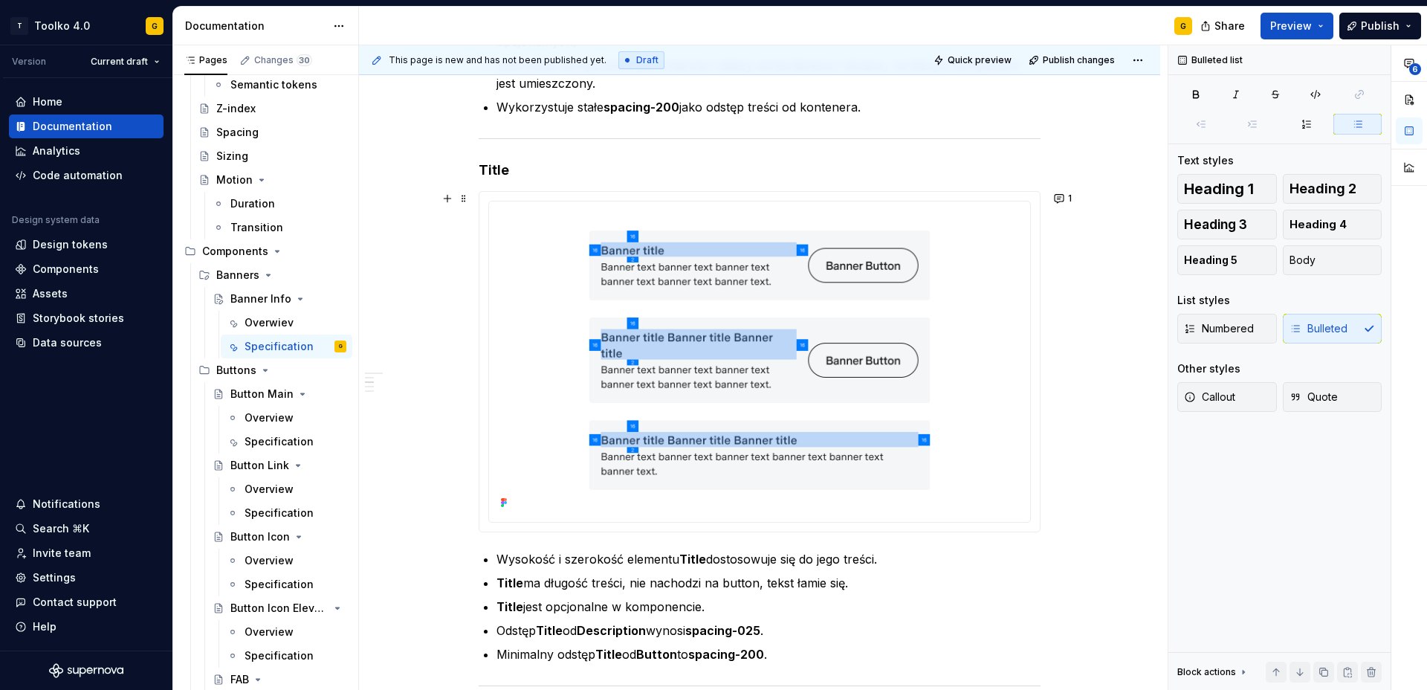
scroll to position [940, 0]
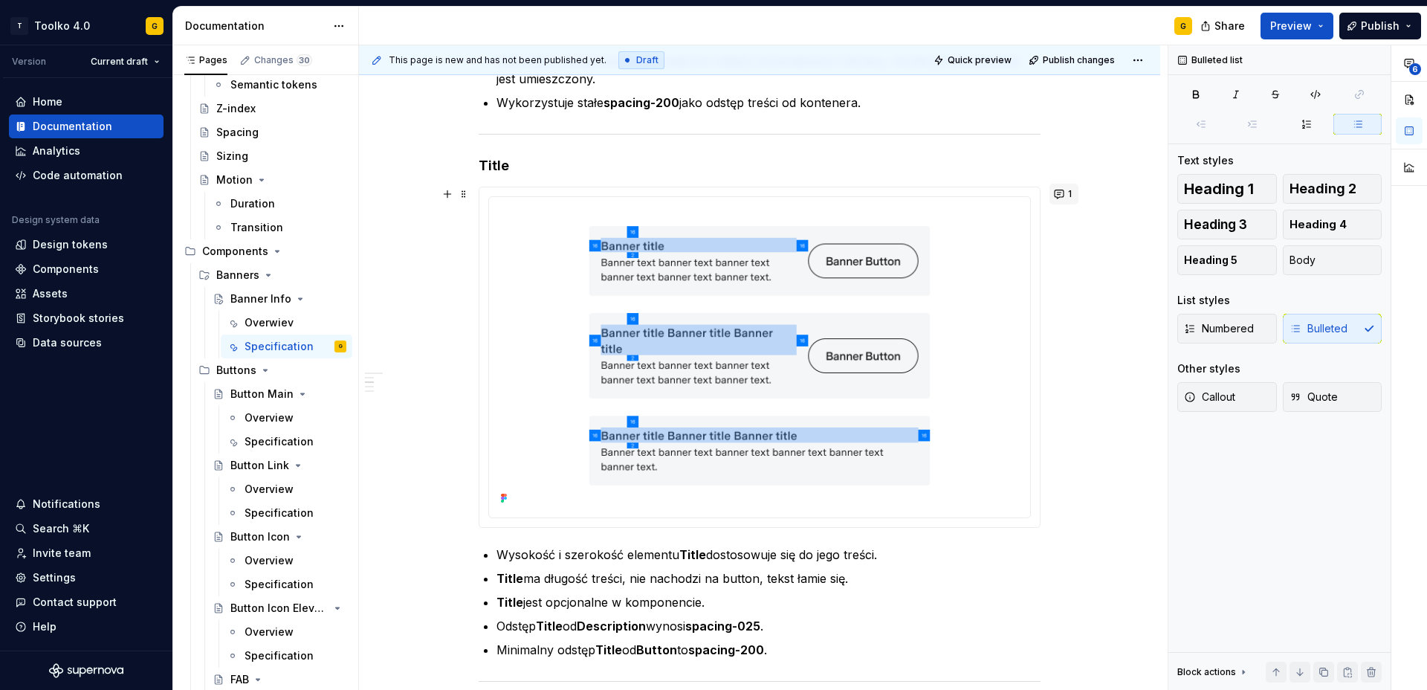
click at [1072, 193] on span "1" at bounding box center [1070, 194] width 4 height 12
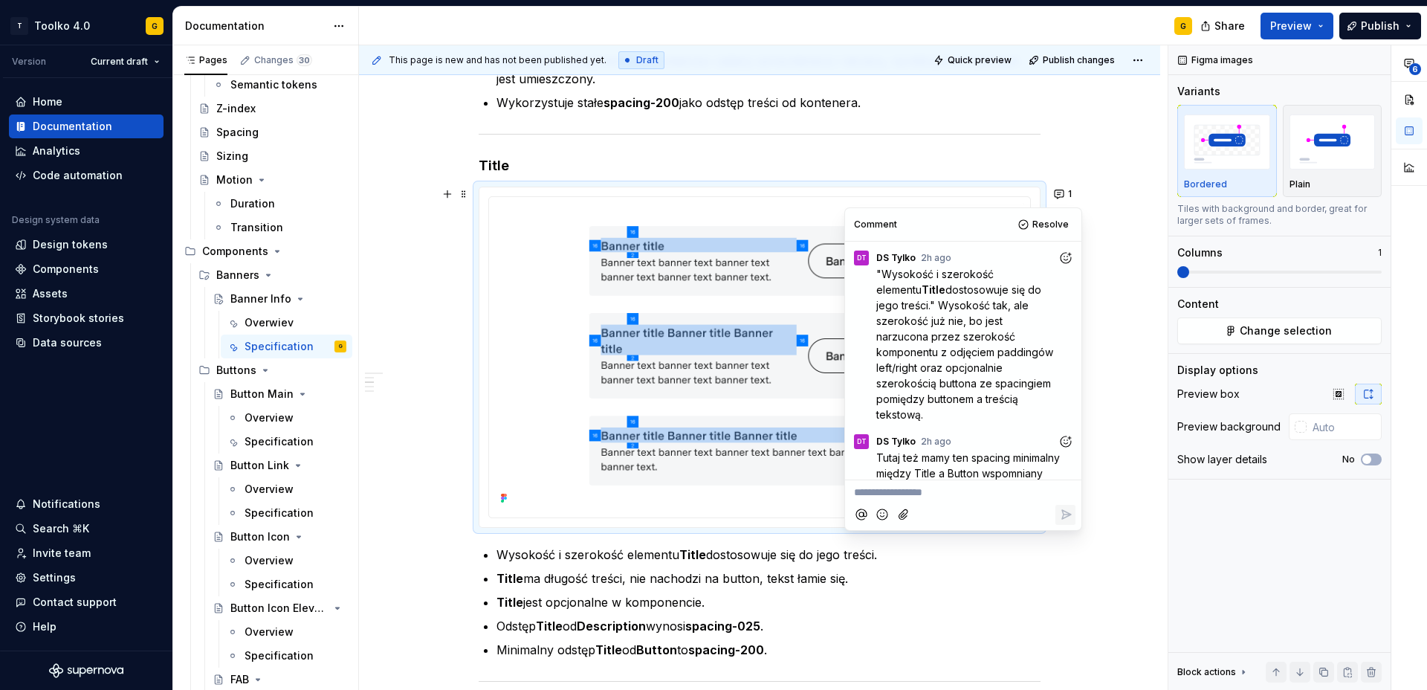
scroll to position [25, 0]
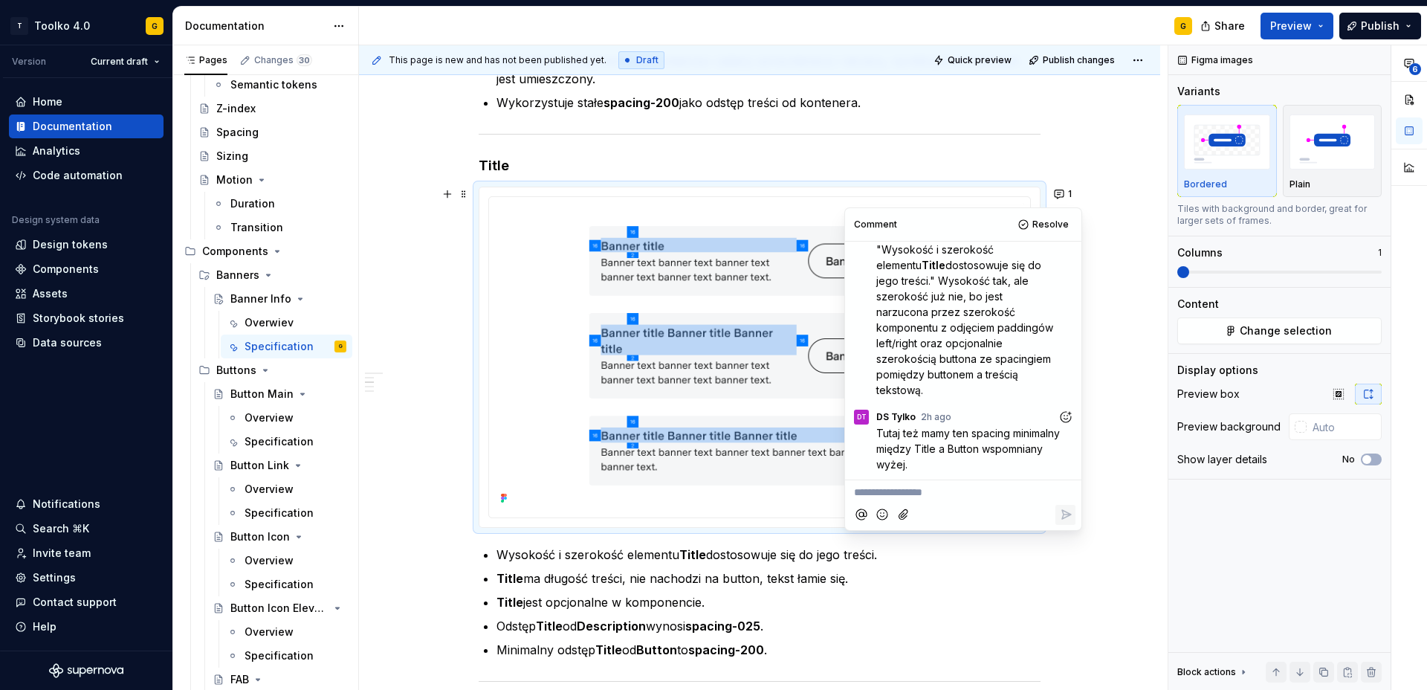
click at [1104, 321] on div "**********" at bounding box center [759, 573] width 801 height 2510
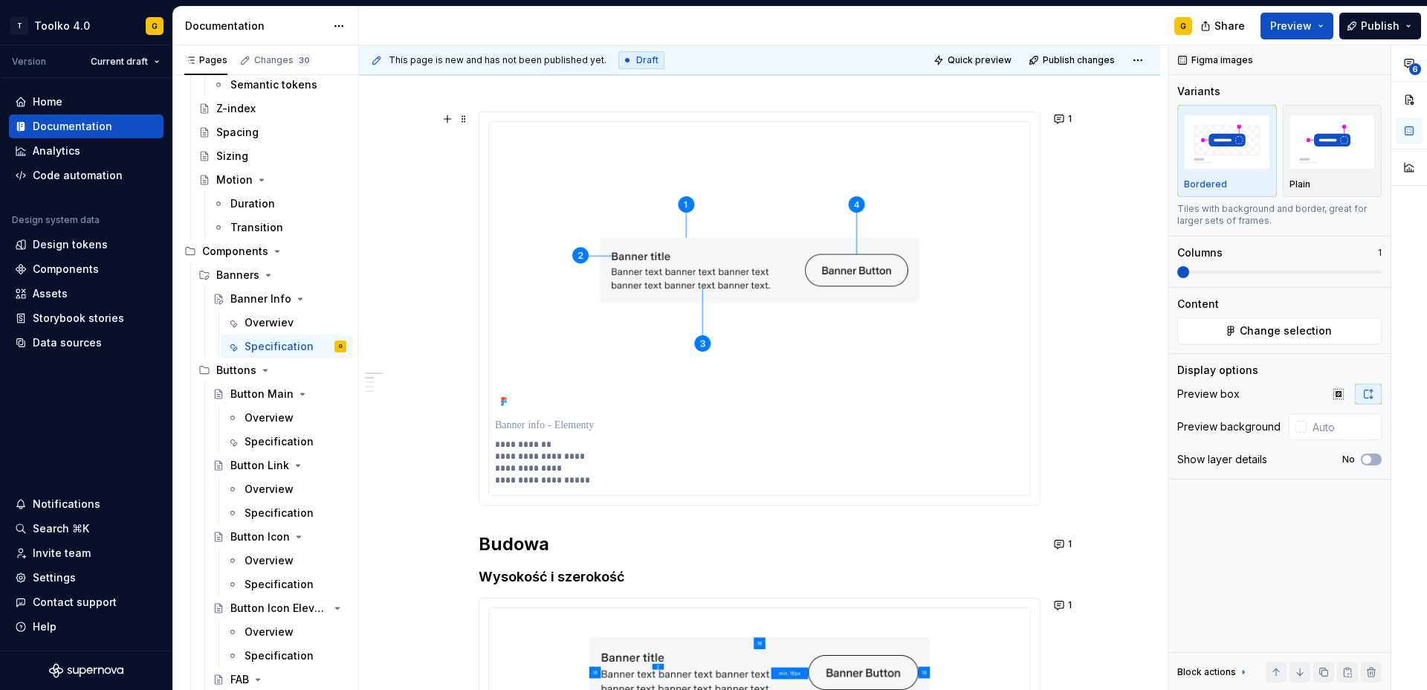
scroll to position [0, 0]
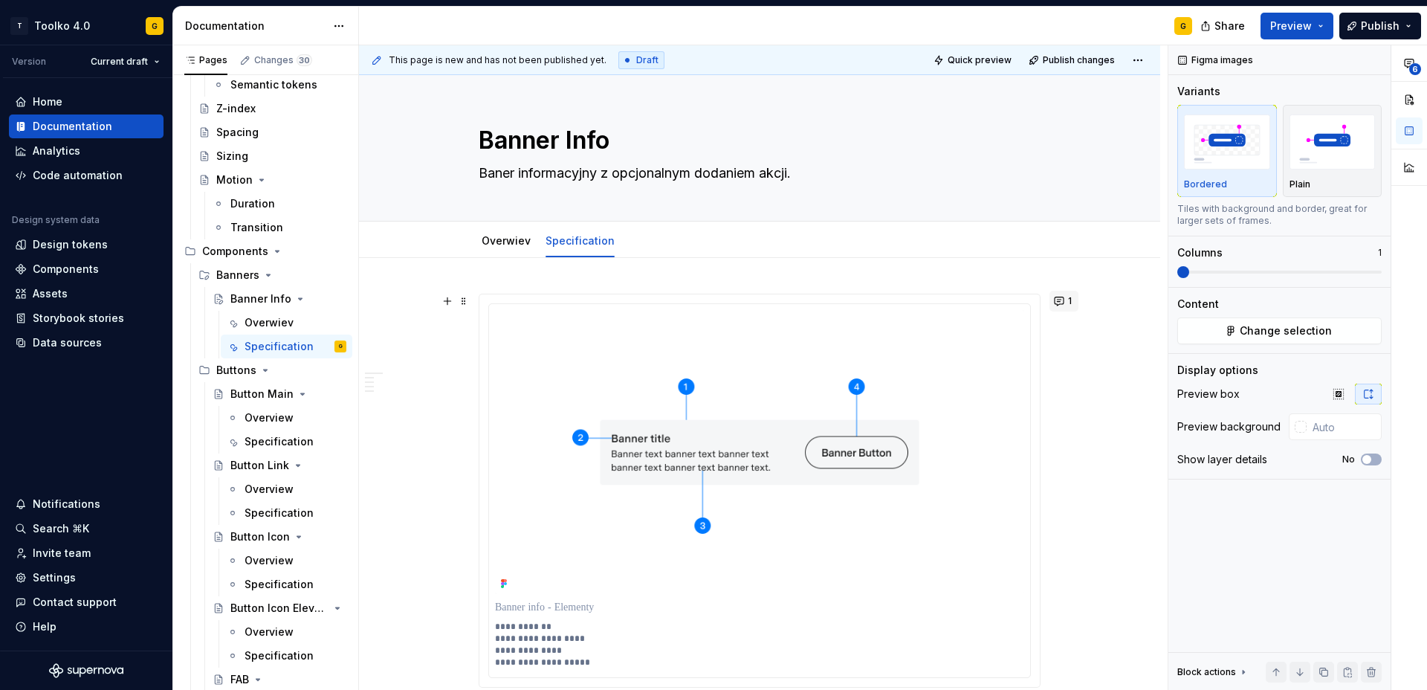
click at [1061, 300] on button "1" at bounding box center [1064, 301] width 29 height 21
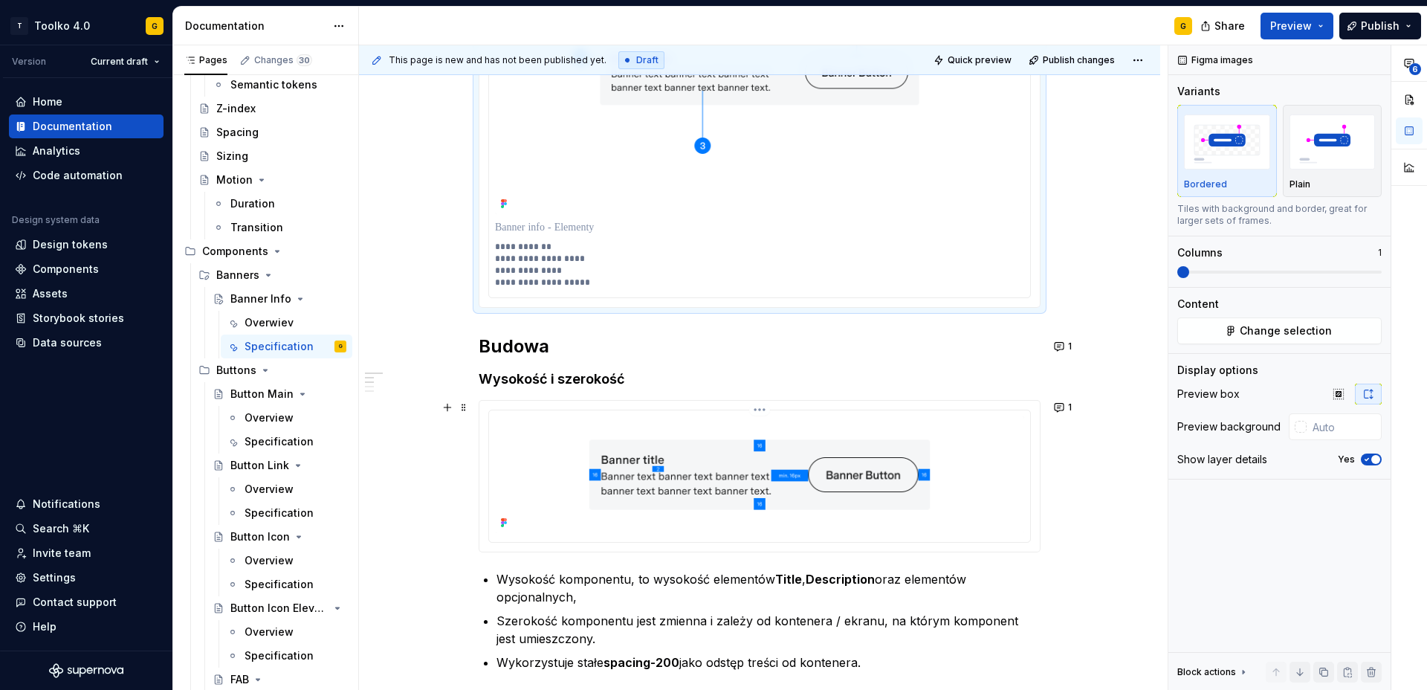
scroll to position [416, 0]
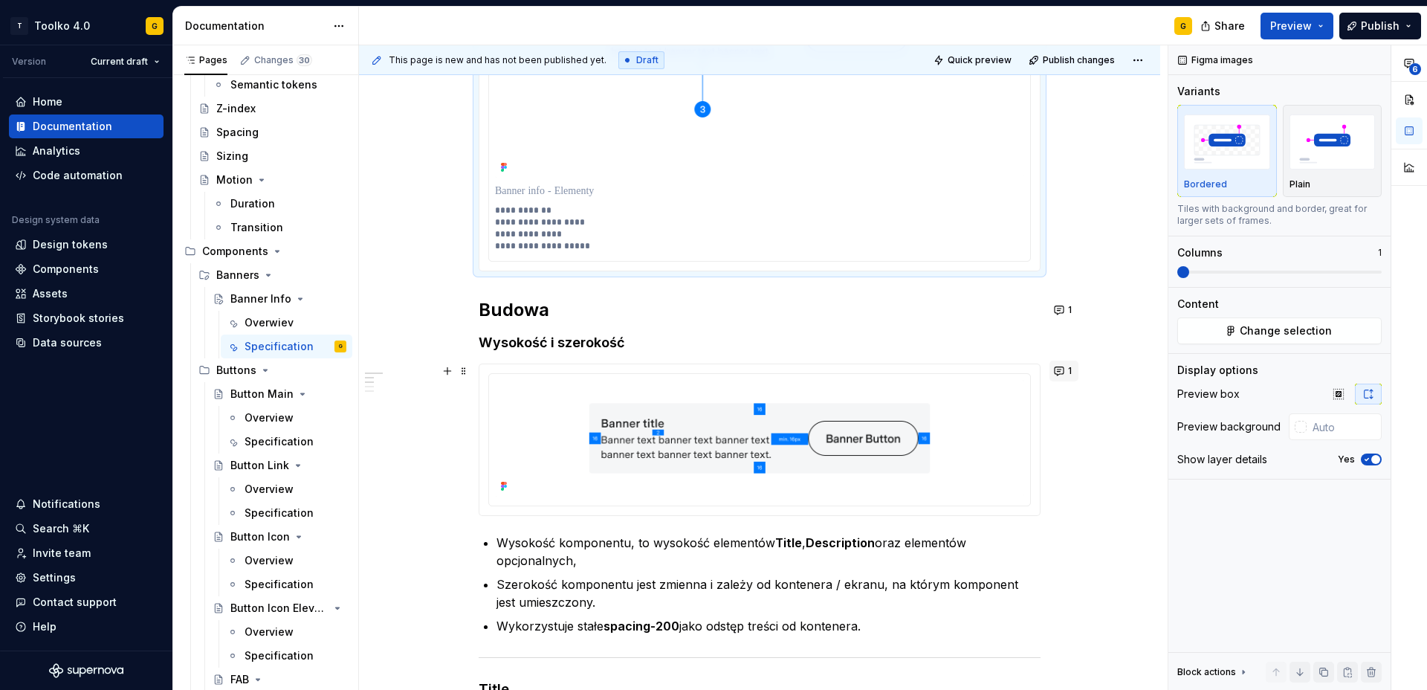
click at [1059, 374] on button "1" at bounding box center [1064, 371] width 29 height 21
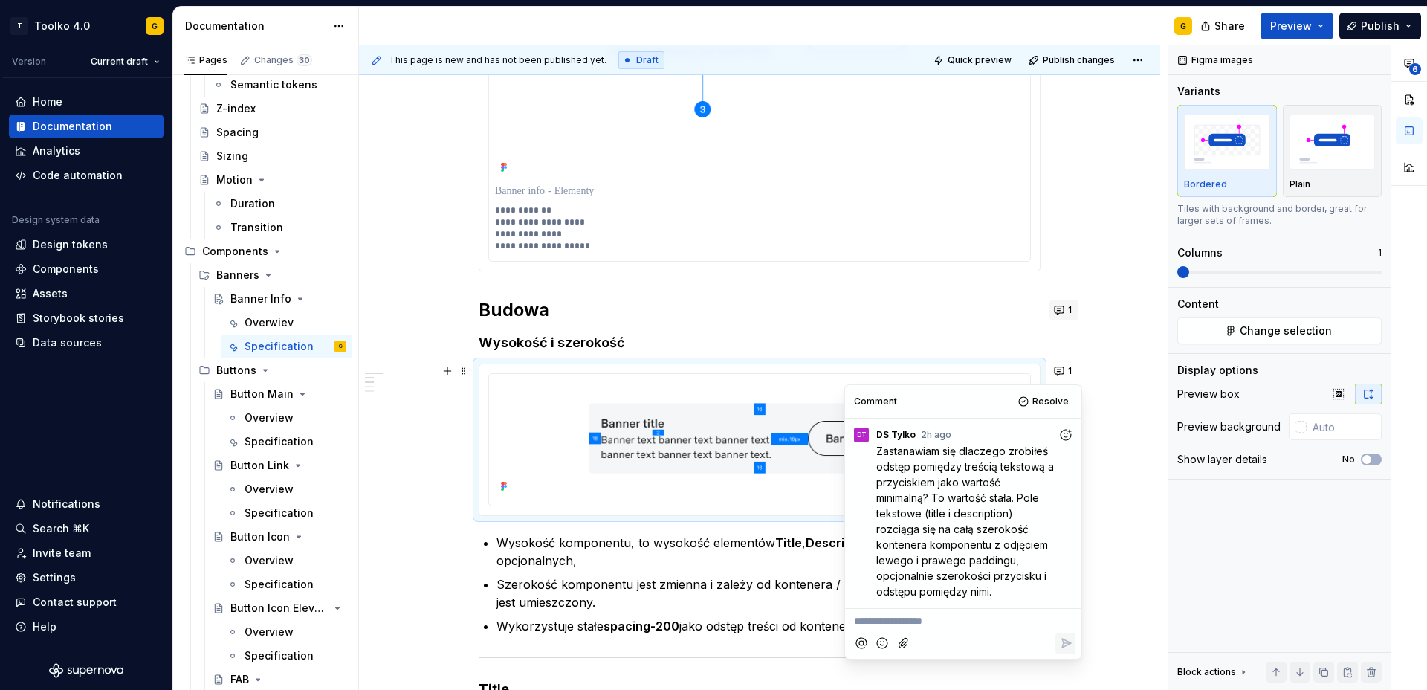
click at [1061, 312] on button "1" at bounding box center [1064, 310] width 29 height 21
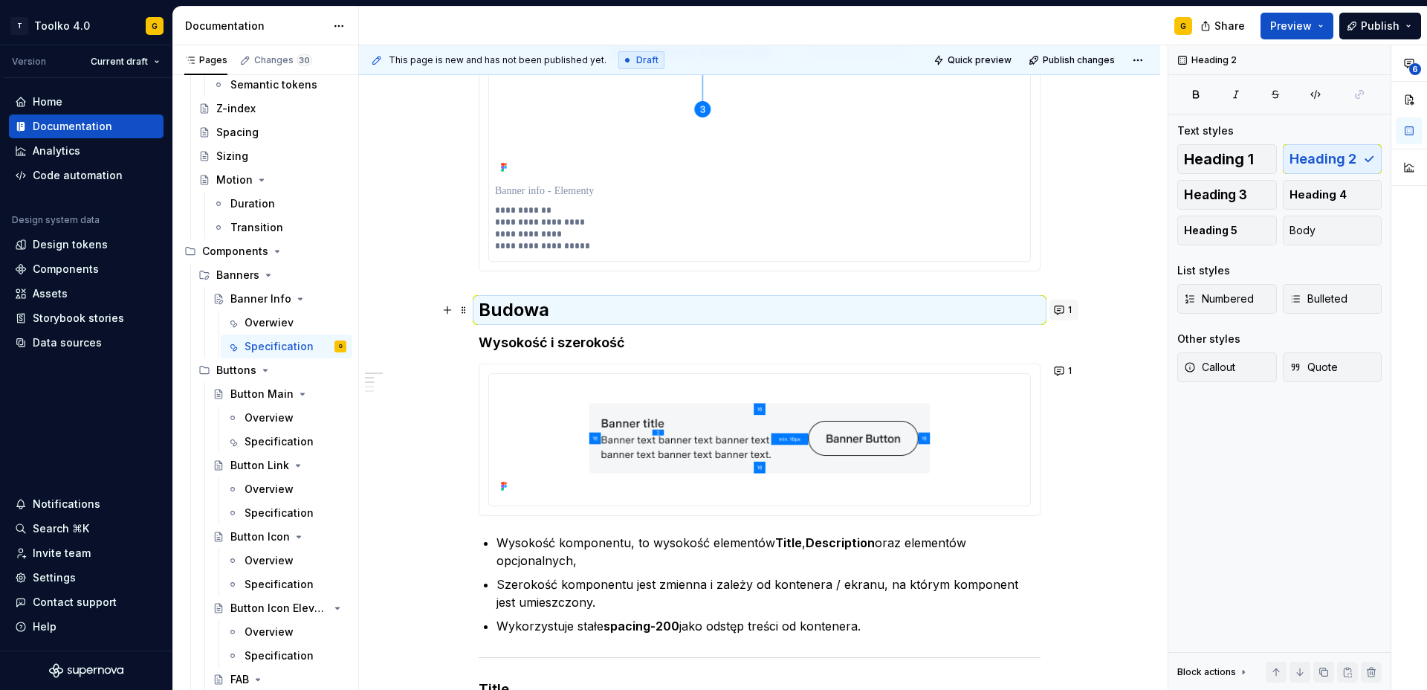
click at [1064, 311] on button "1" at bounding box center [1064, 310] width 29 height 21
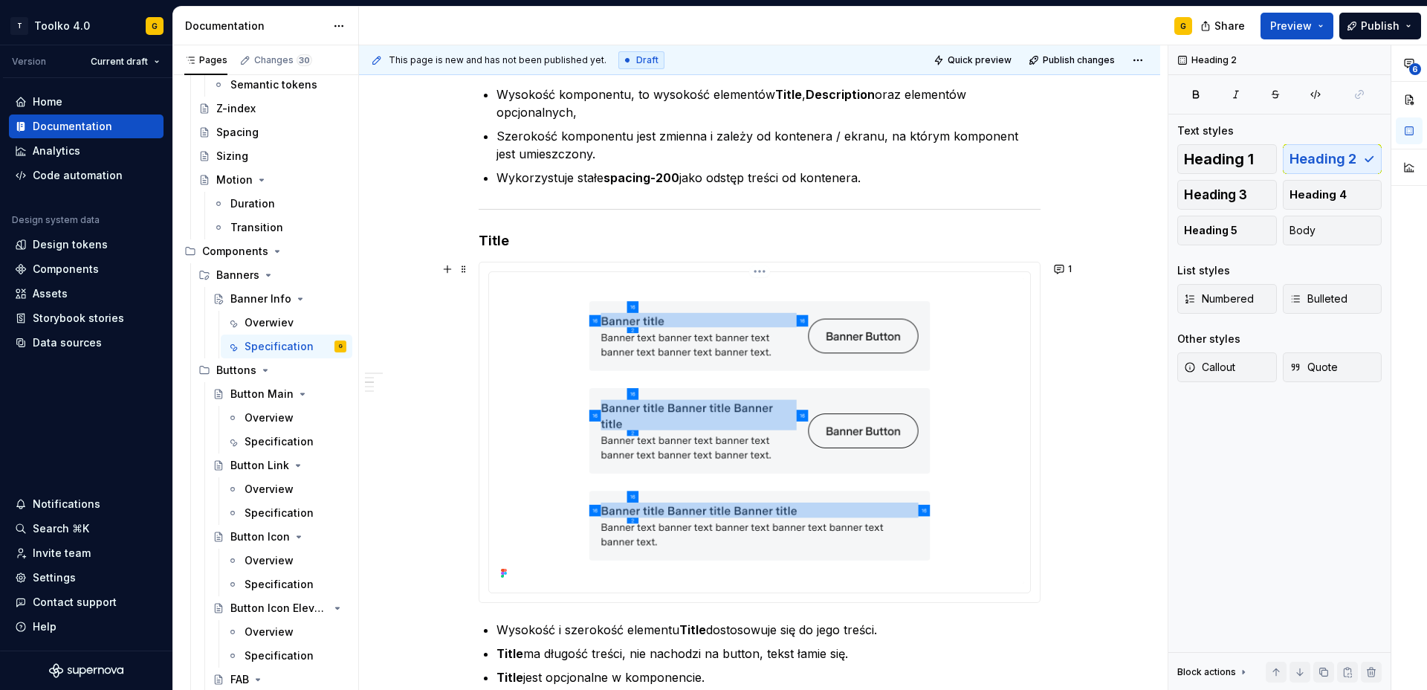
scroll to position [865, 0]
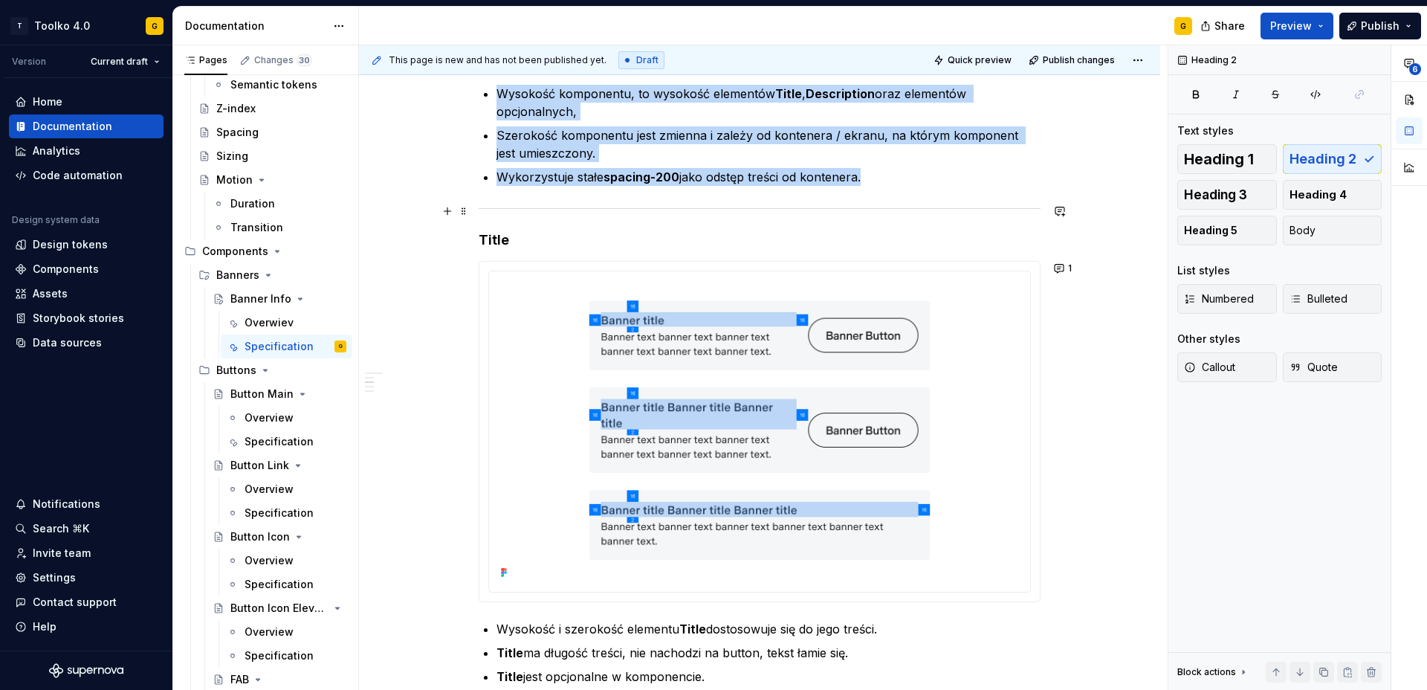
click at [717, 210] on div at bounding box center [760, 209] width 562 height 10
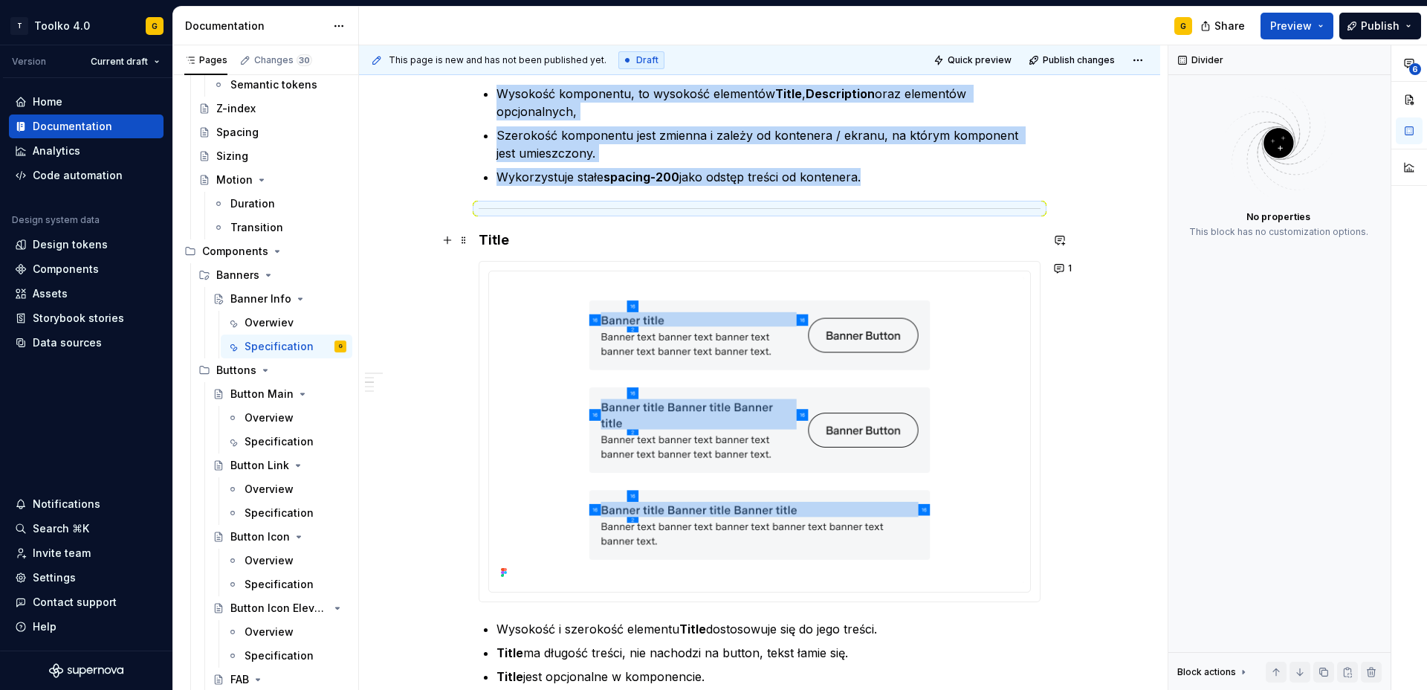
click at [509, 239] on h4 "Title" at bounding box center [760, 240] width 562 height 18
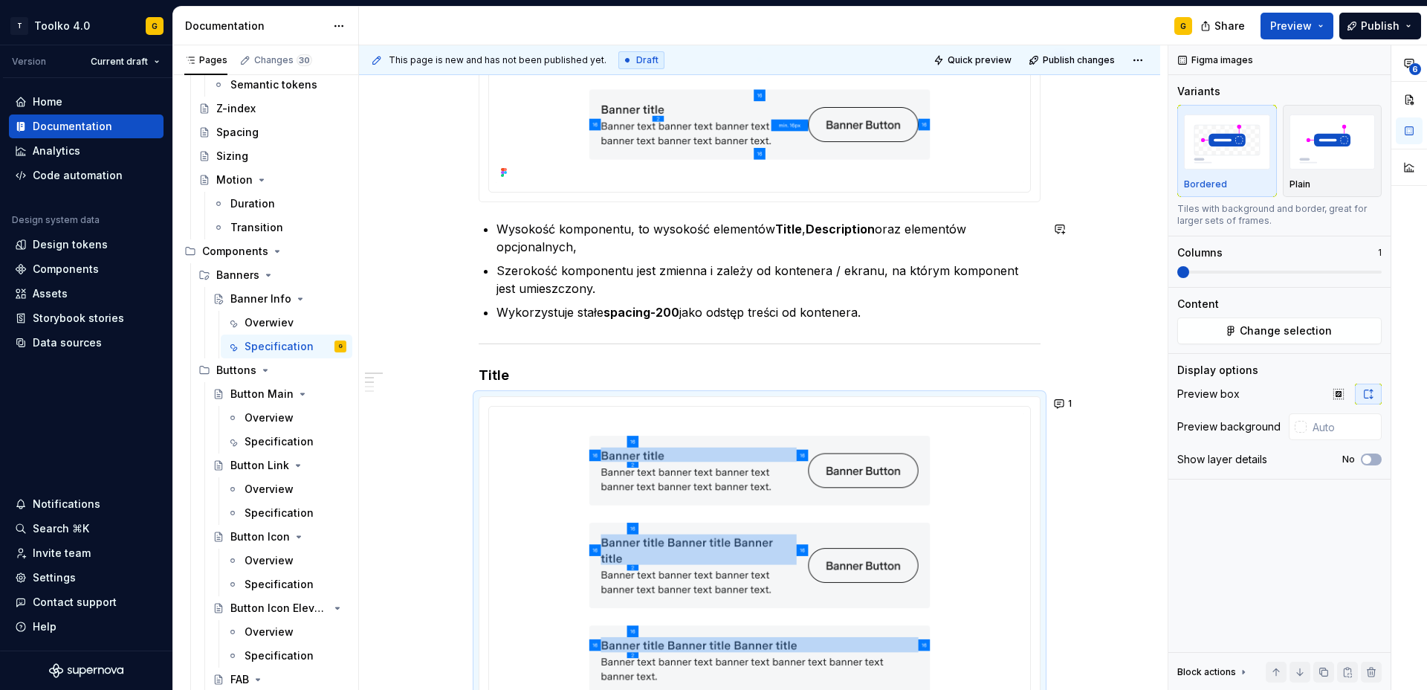
scroll to position [651, 0]
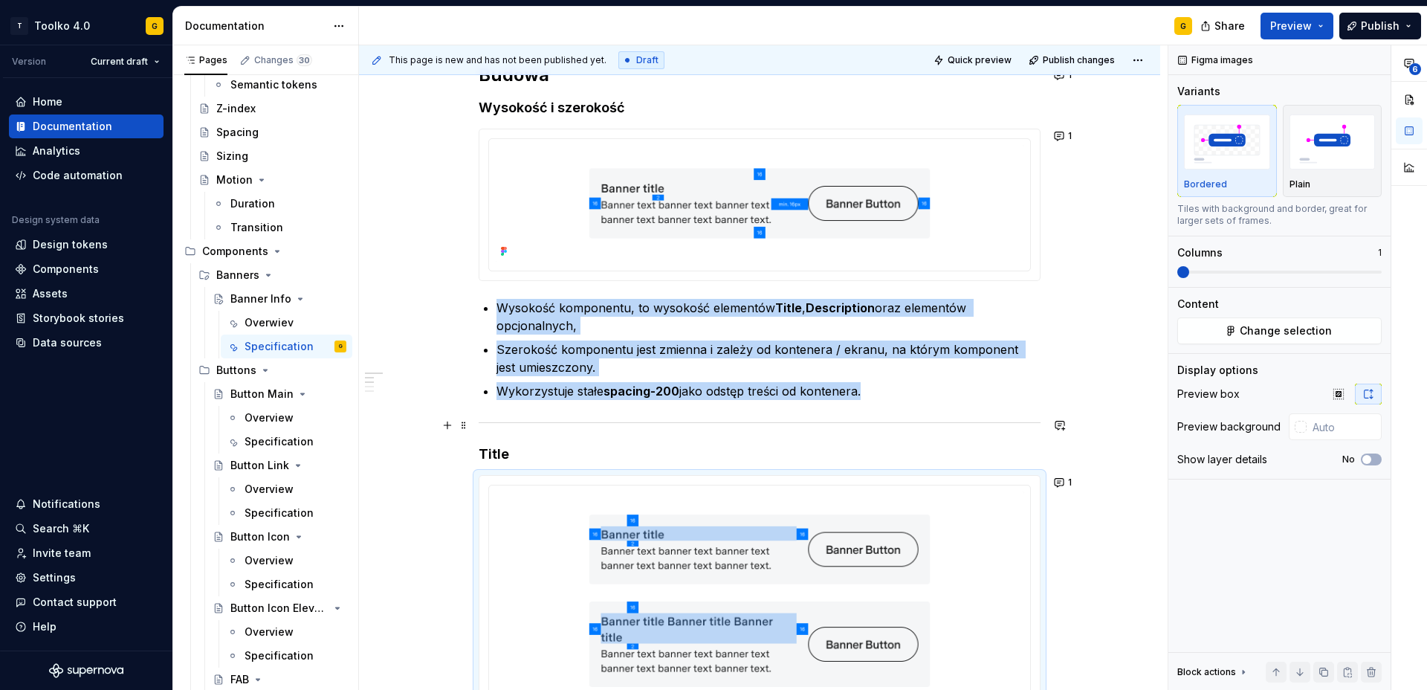
click at [514, 420] on div at bounding box center [760, 423] width 562 height 10
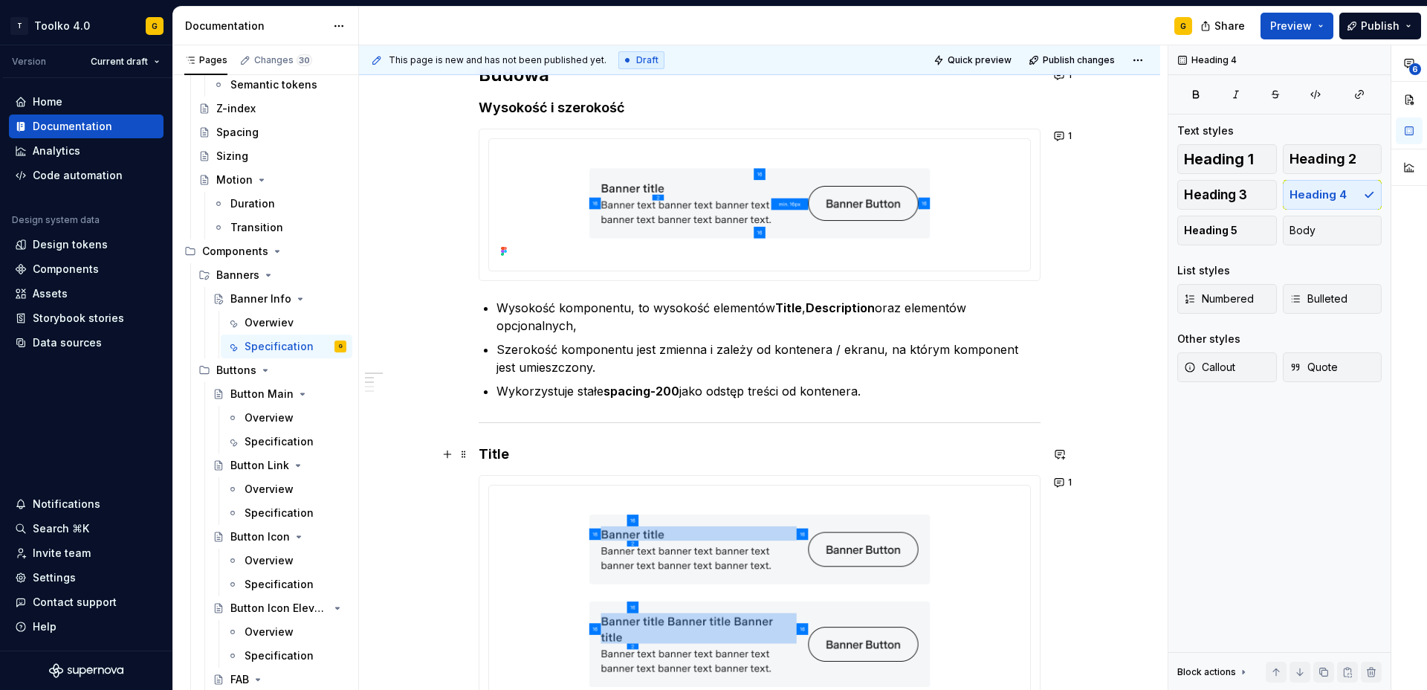
click at [508, 454] on h4 "Title" at bounding box center [760, 454] width 562 height 18
click at [530, 453] on h4 "Title" at bounding box center [760, 454] width 562 height 18
click at [489, 451] on h4 "Title" at bounding box center [760, 454] width 562 height 18
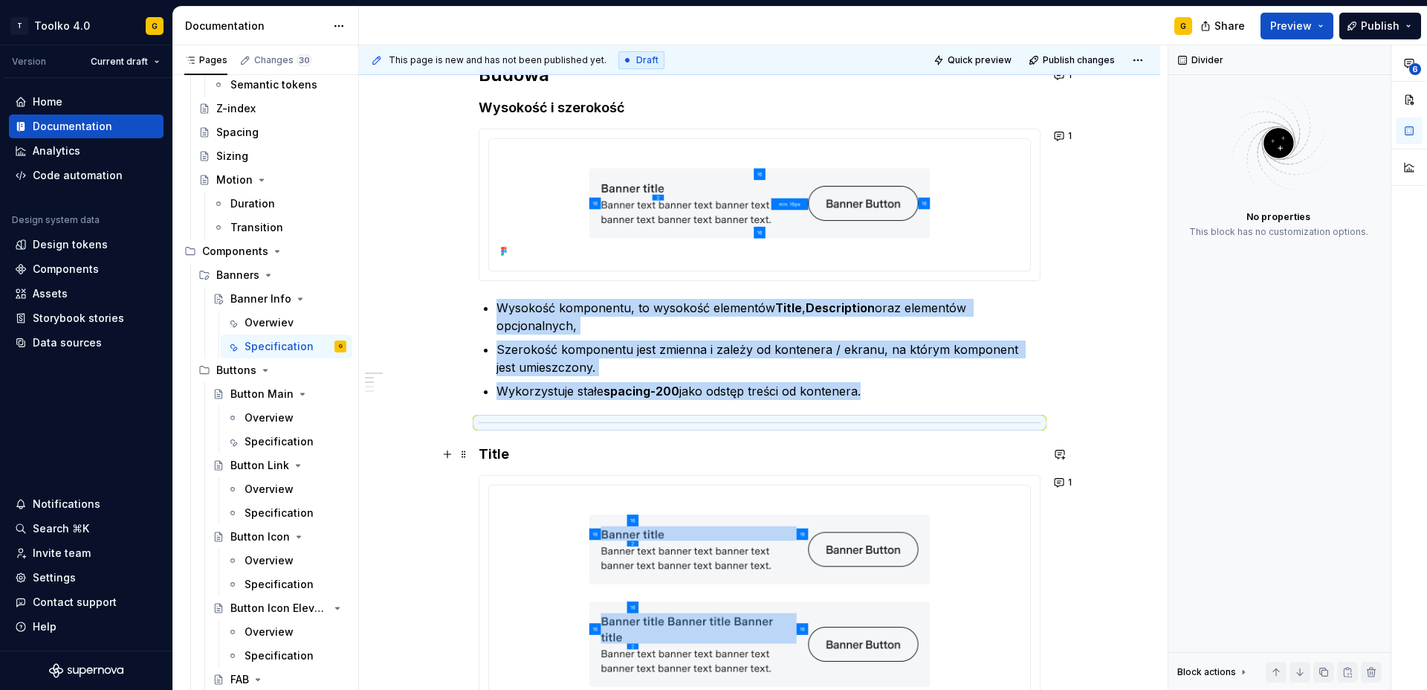
click at [502, 453] on h4 "Title" at bounding box center [760, 454] width 562 height 18
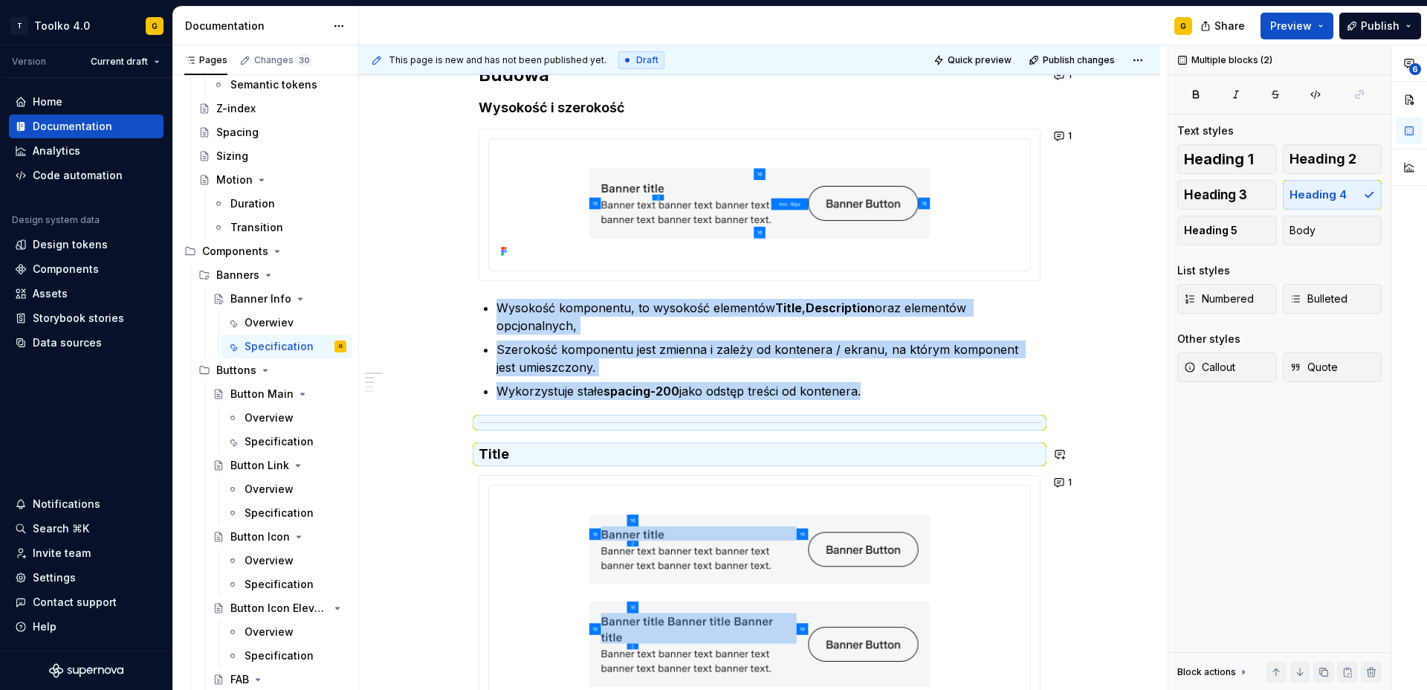
copy div "Wysokość komponentu, to wysokość elementów Title , Description oraz elementów o…"
click at [592, 422] on hr at bounding box center [760, 422] width 562 height 1
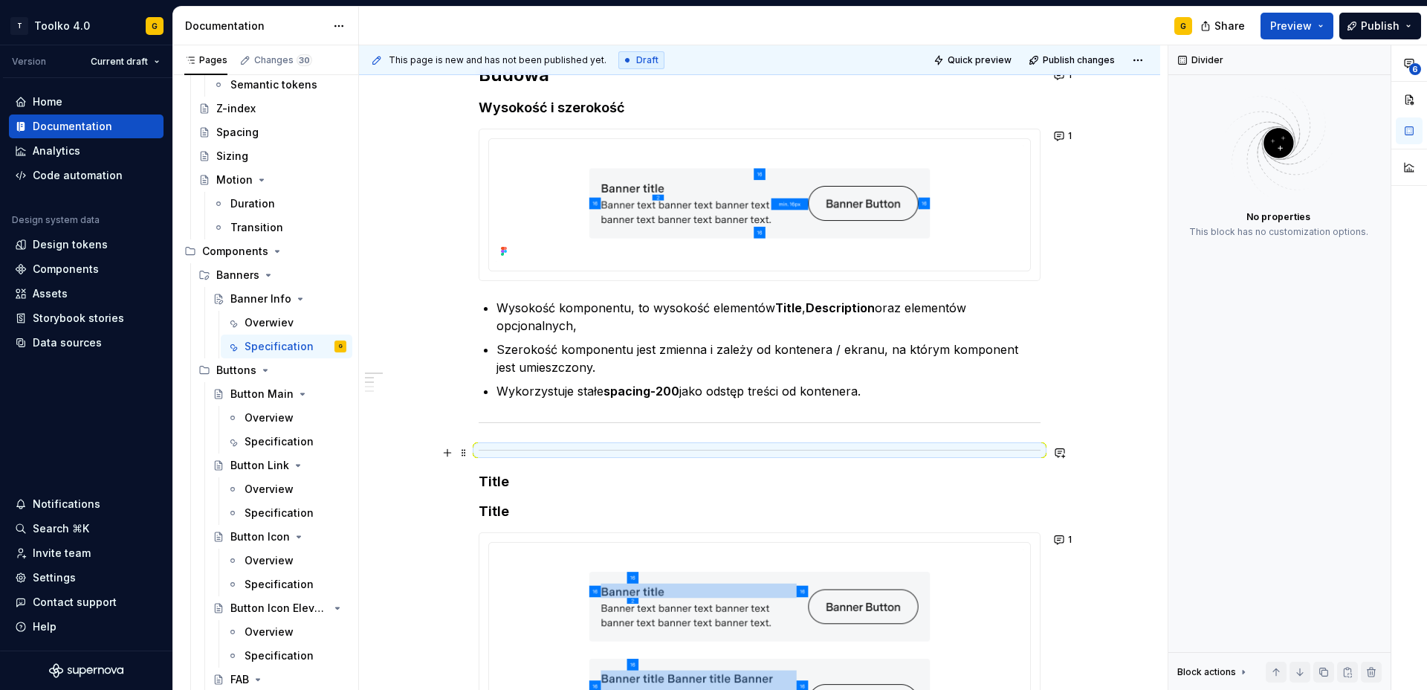
click at [537, 447] on div at bounding box center [760, 450] width 562 height 10
click at [537, 450] on hr at bounding box center [760, 450] width 562 height 1
click at [523, 482] on h4 "Title" at bounding box center [760, 482] width 562 height 18
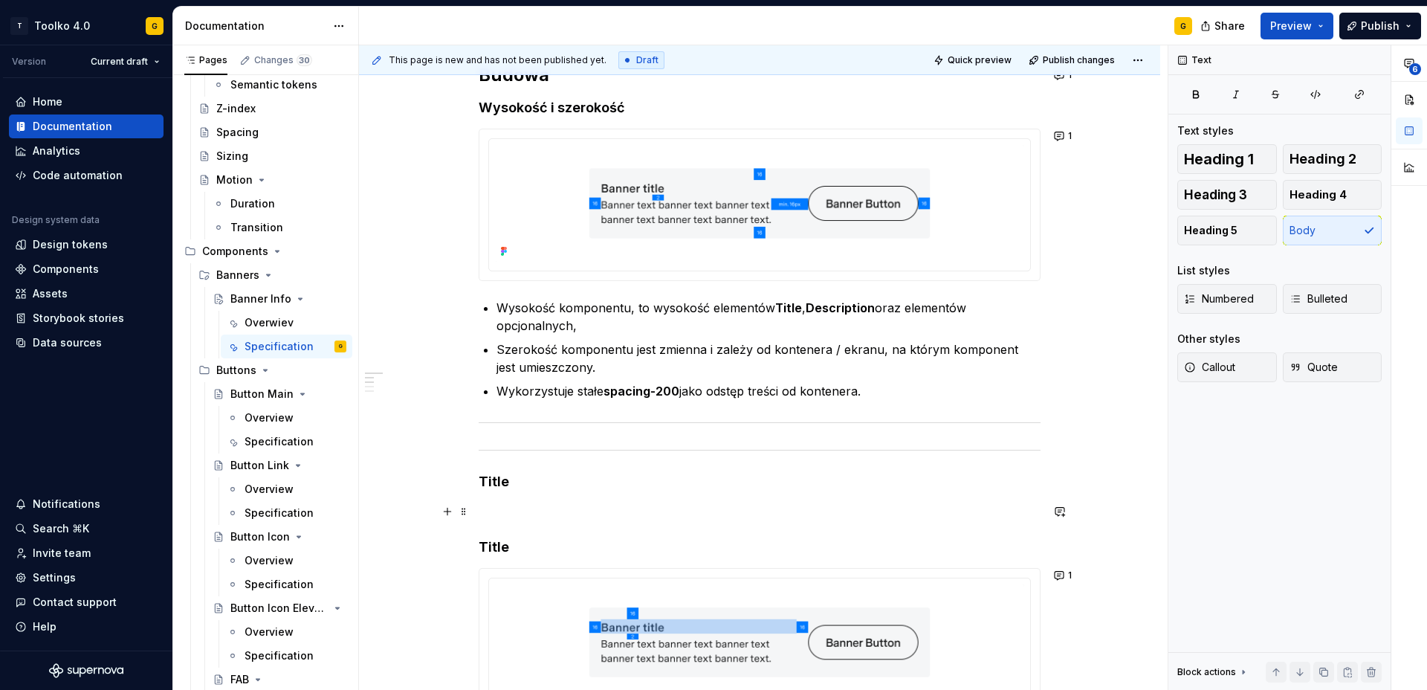
drag, startPoint x: 471, startPoint y: 453, endPoint x: 465, endPoint y: 483, distance: 30.9
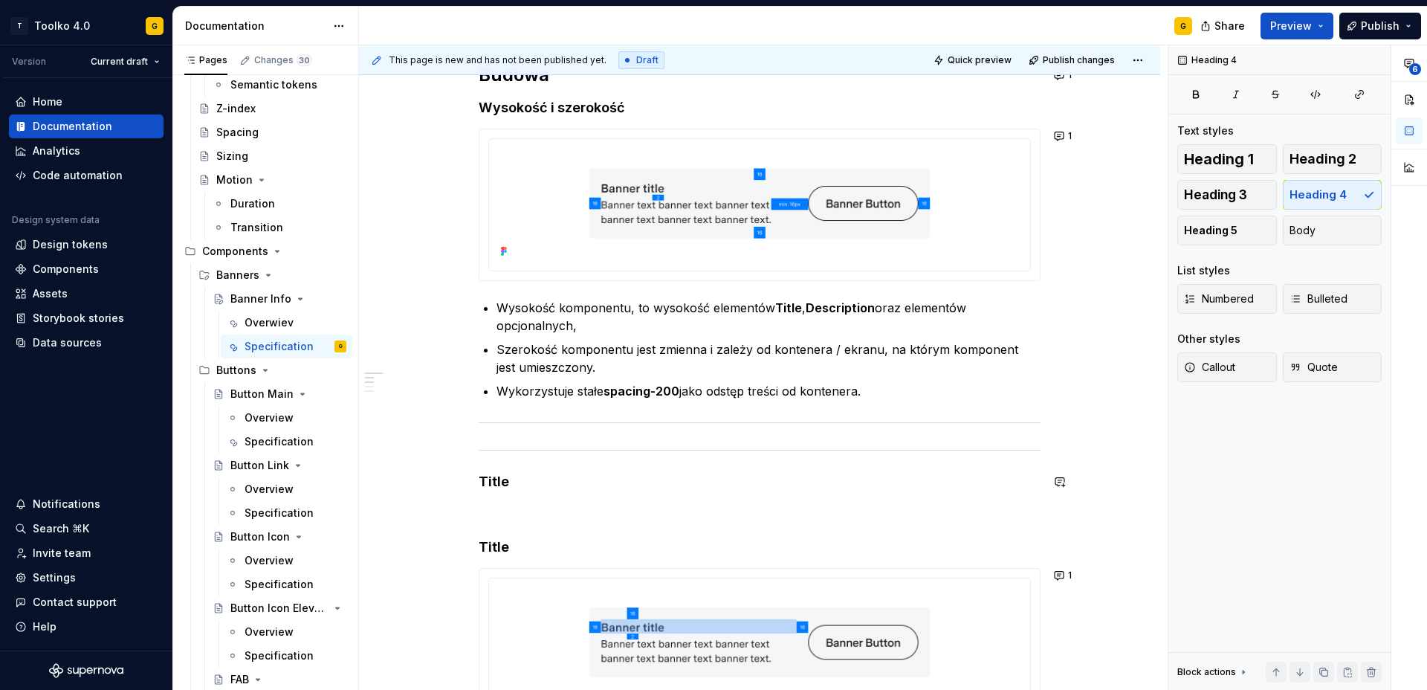
drag, startPoint x: 469, startPoint y: 452, endPoint x: 471, endPoint y: 488, distance: 36.5
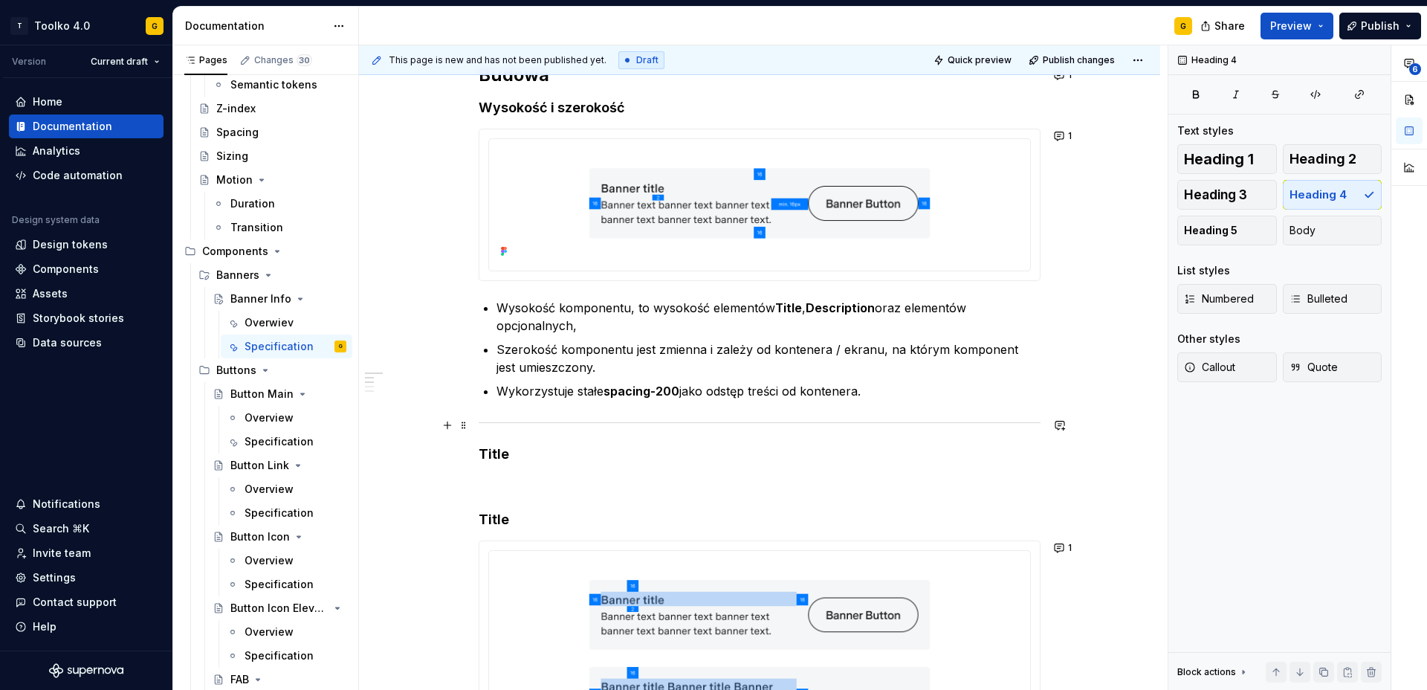
click at [526, 422] on hr at bounding box center [760, 422] width 562 height 1
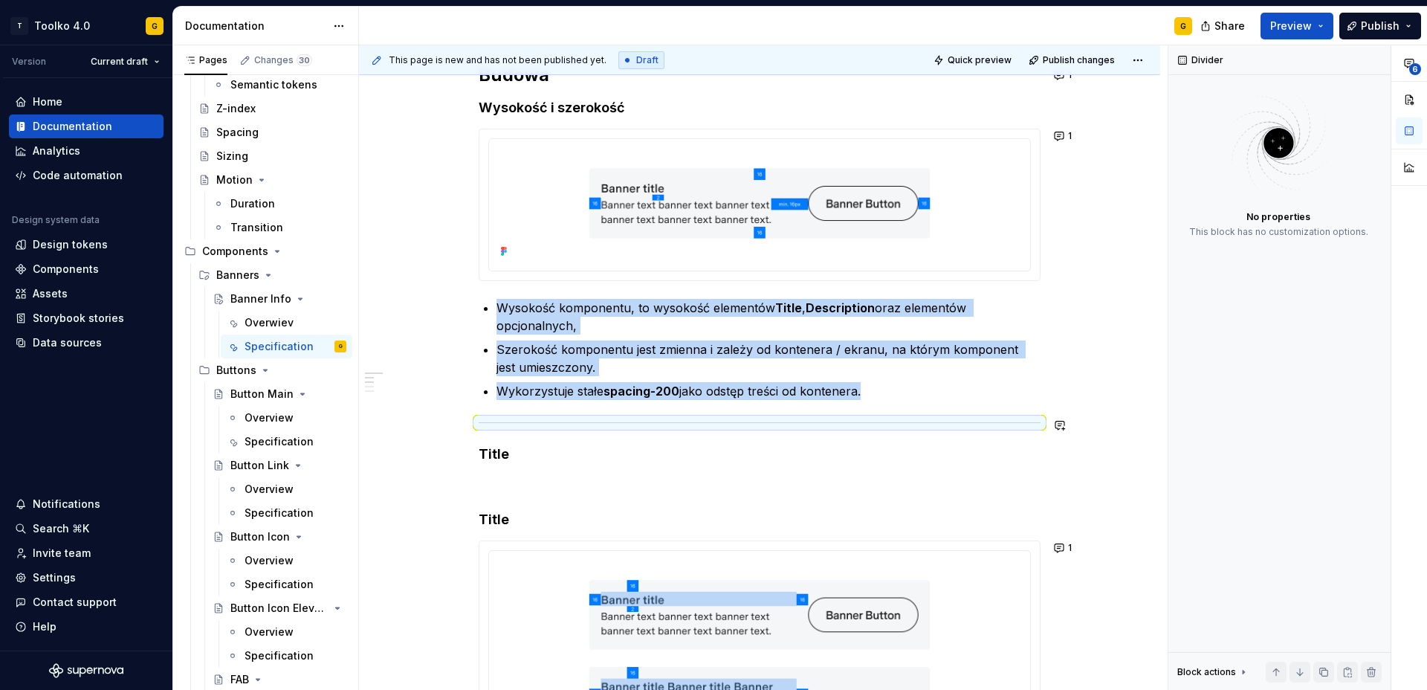
copy ul "Wysokość komponentu, to wysokość elementów Title , Description oraz elementów o…"
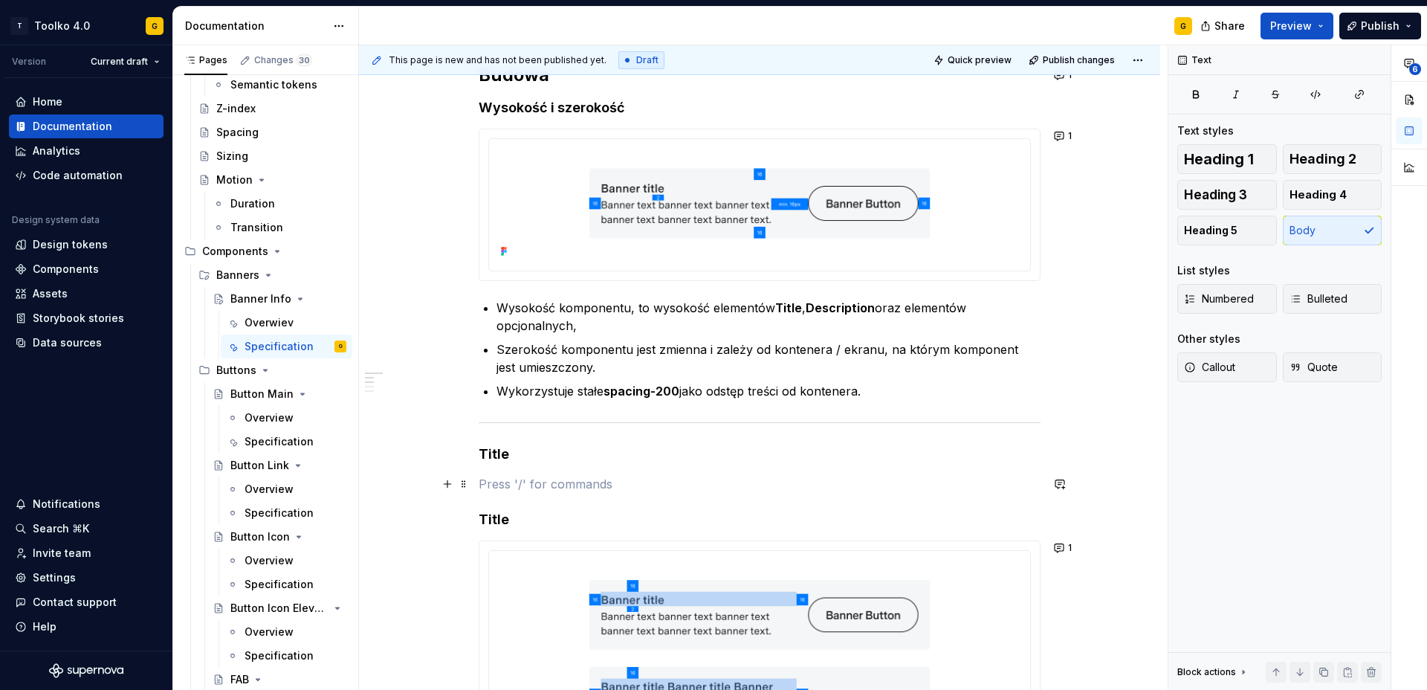
click at [512, 482] on p at bounding box center [760, 484] width 562 height 18
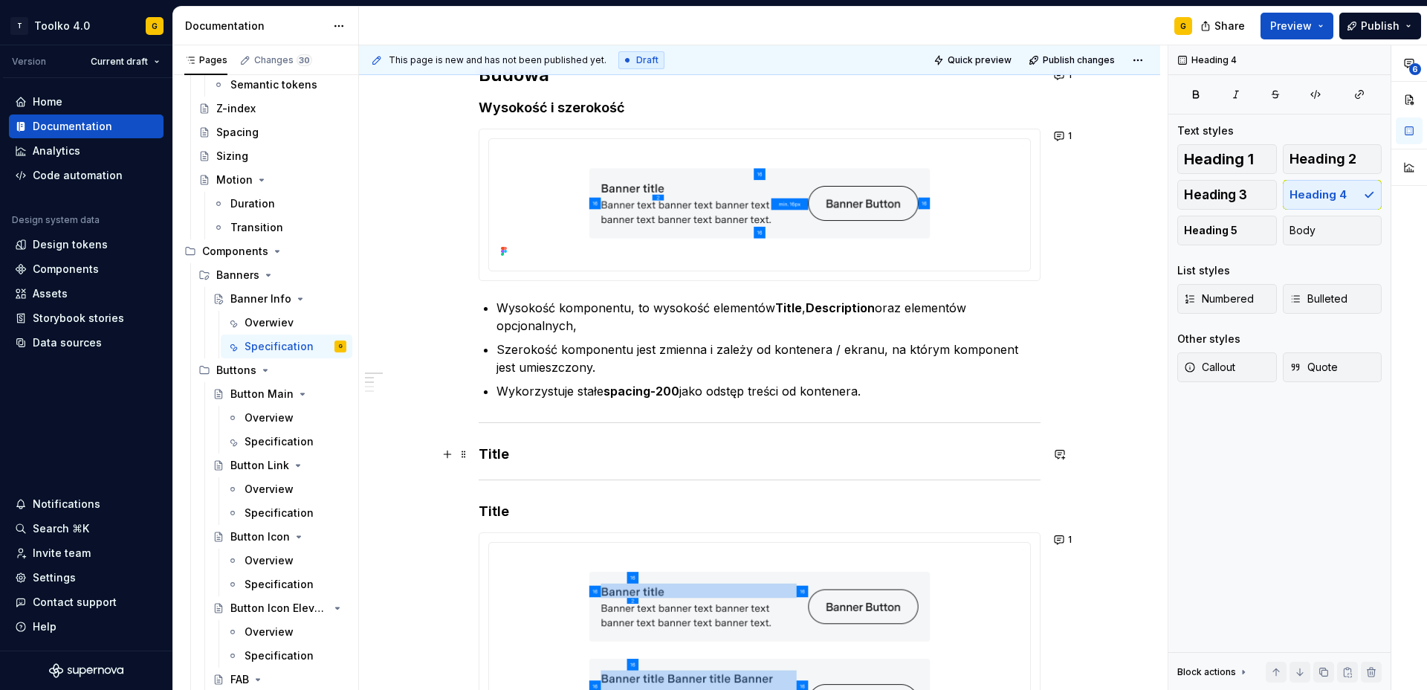
click at [491, 453] on h4 "Title" at bounding box center [760, 454] width 562 height 18
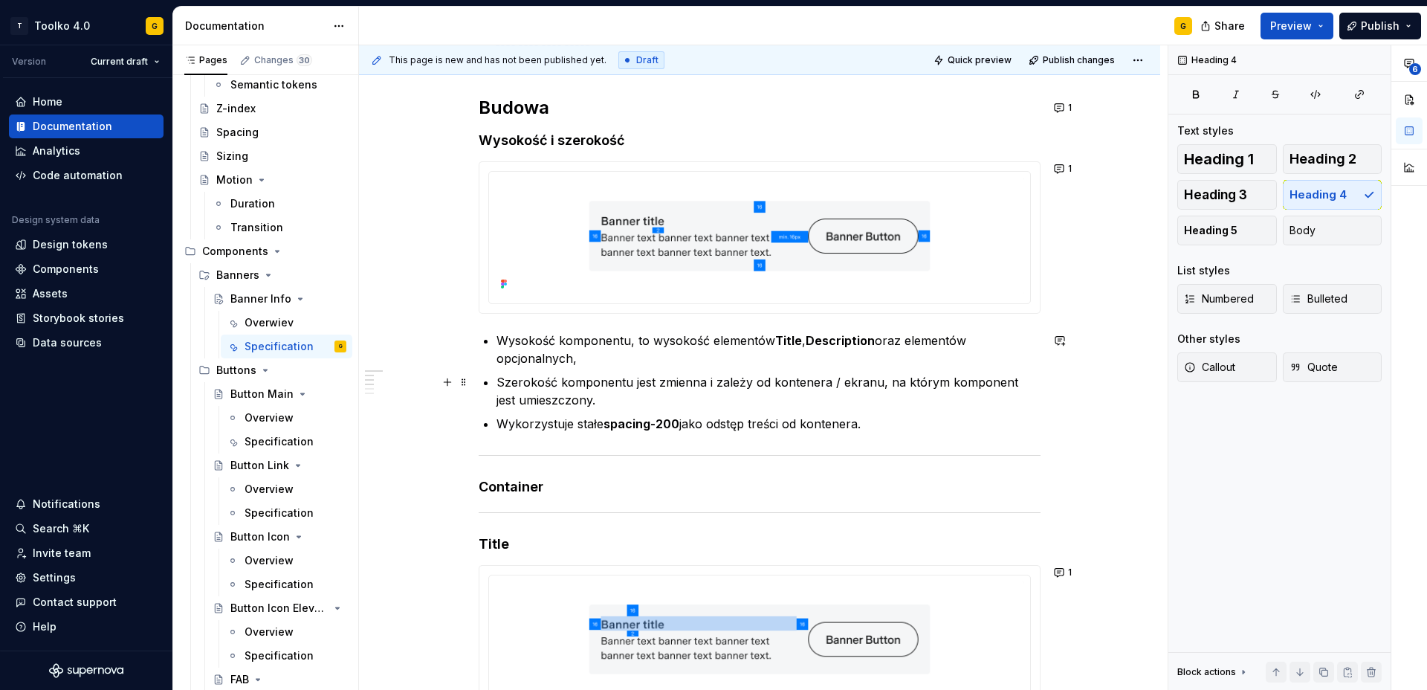
scroll to position [595, 0]
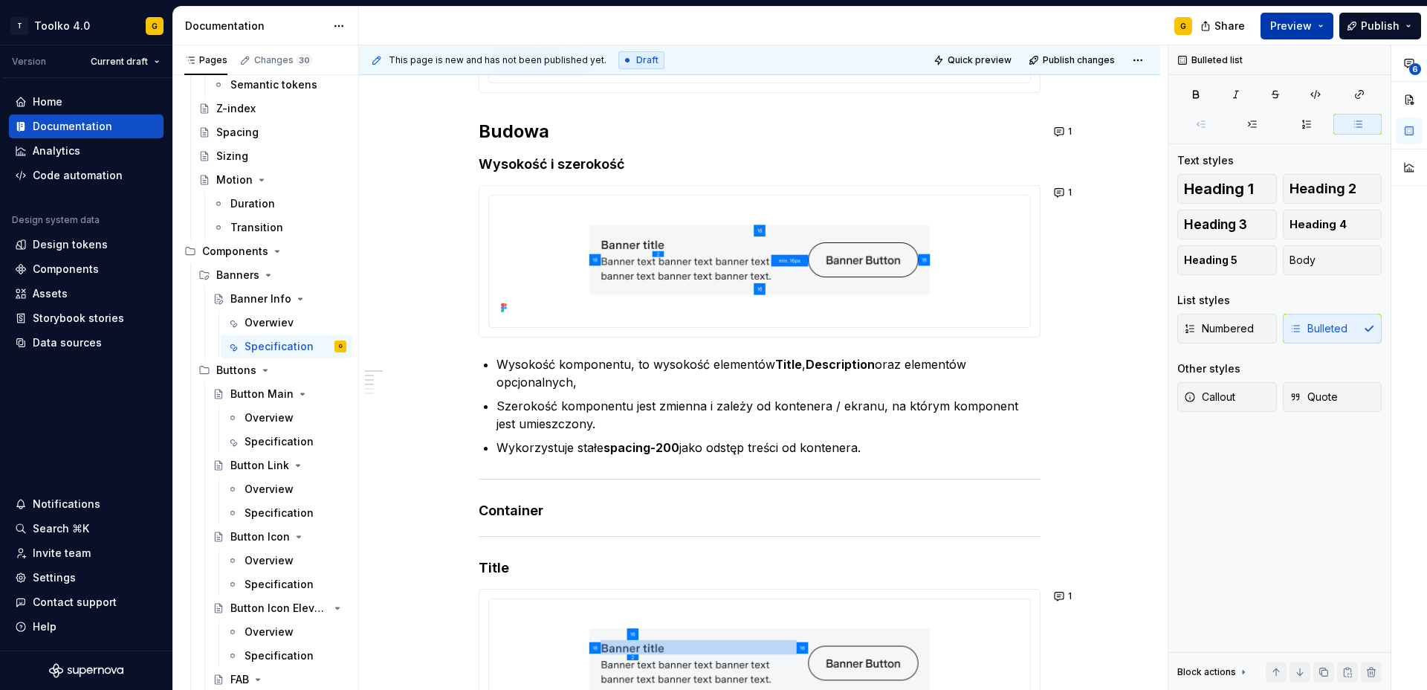
click at [1308, 26] on span "Preview" at bounding box center [1291, 26] width 42 height 15
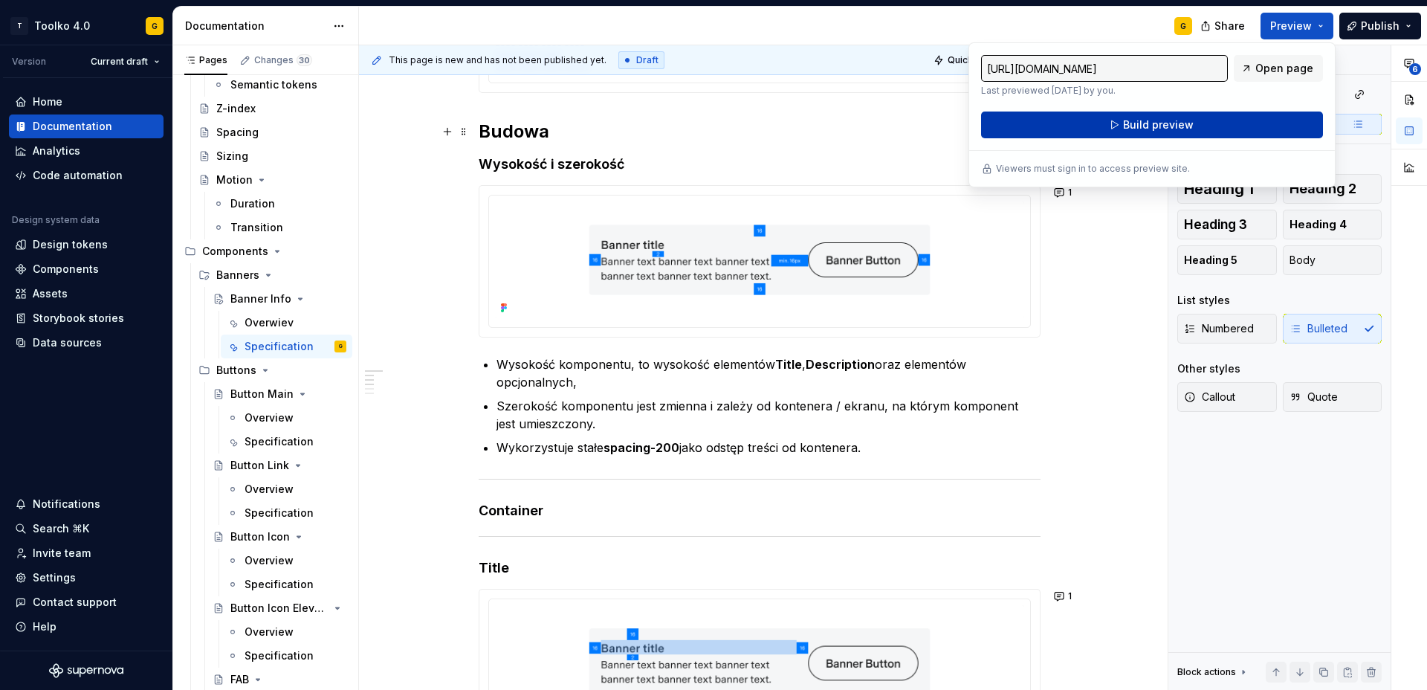
click at [1114, 126] on button "Build preview" at bounding box center [1152, 125] width 342 height 27
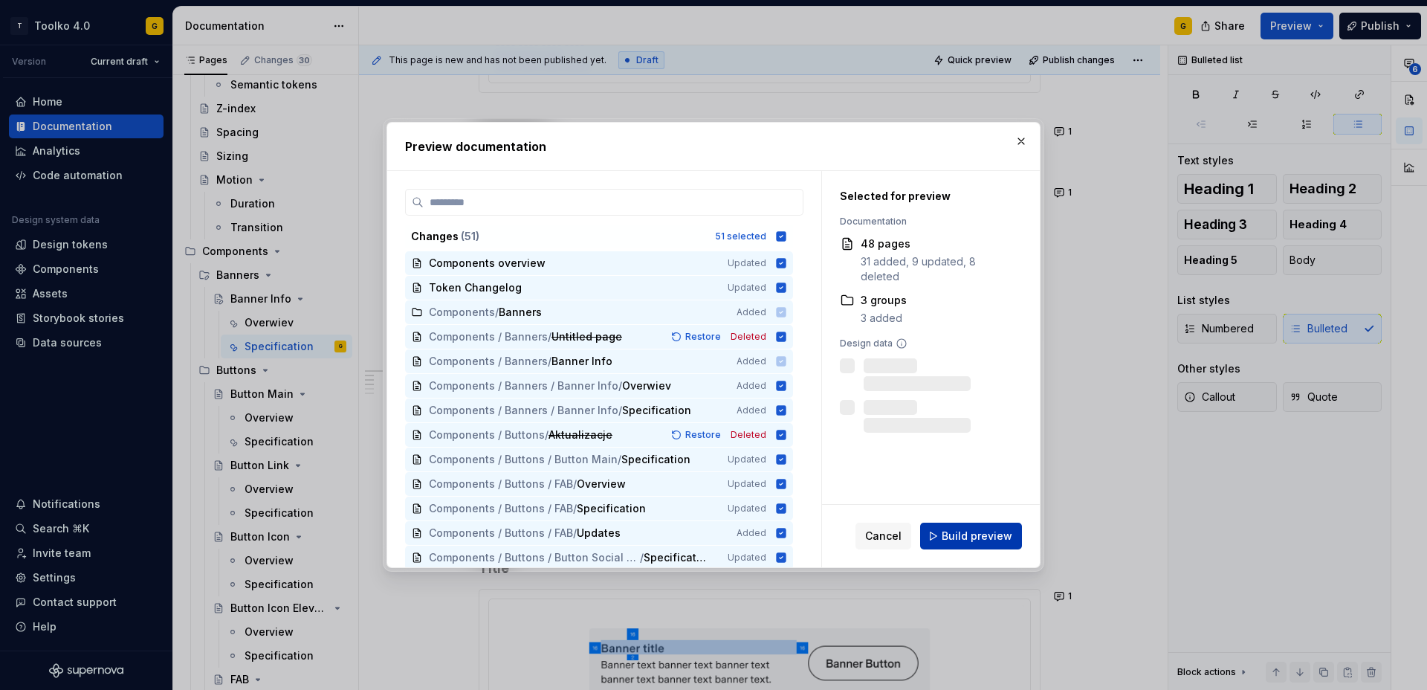
click at [963, 544] on button "Build preview" at bounding box center [971, 536] width 102 height 27
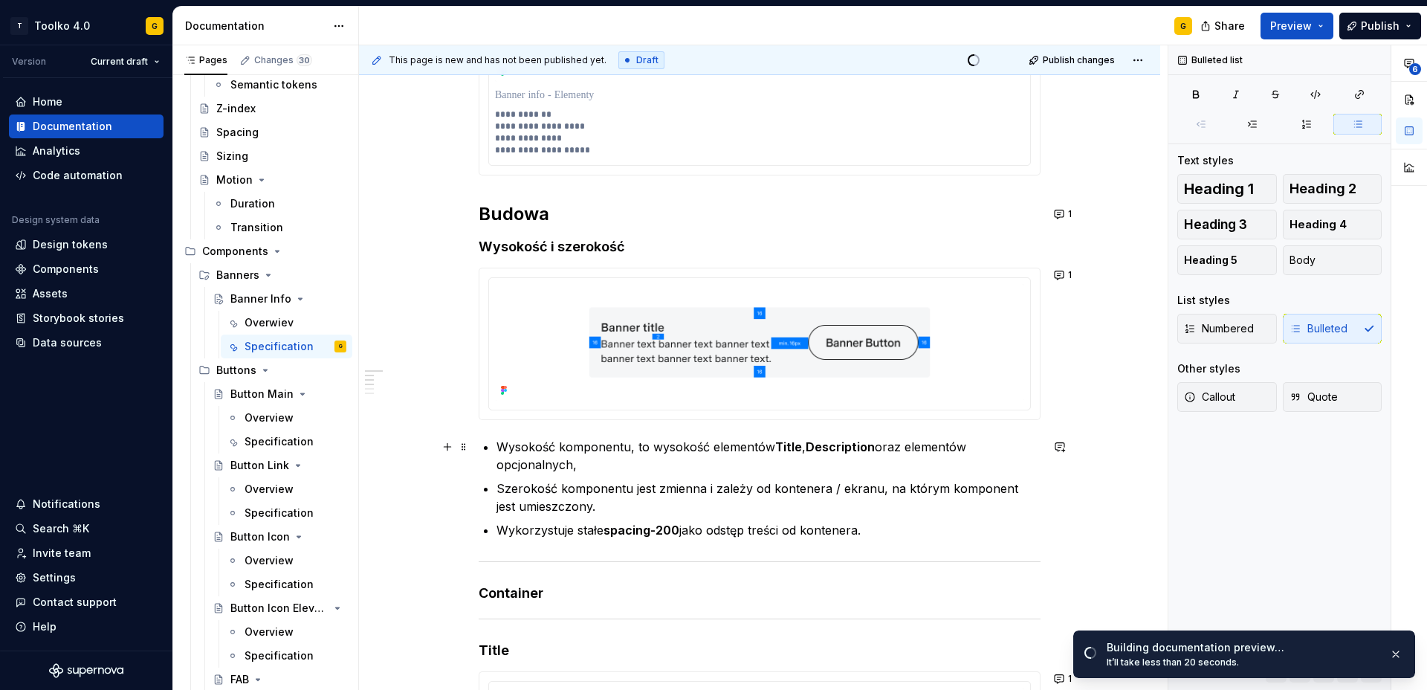
scroll to position [603, 0]
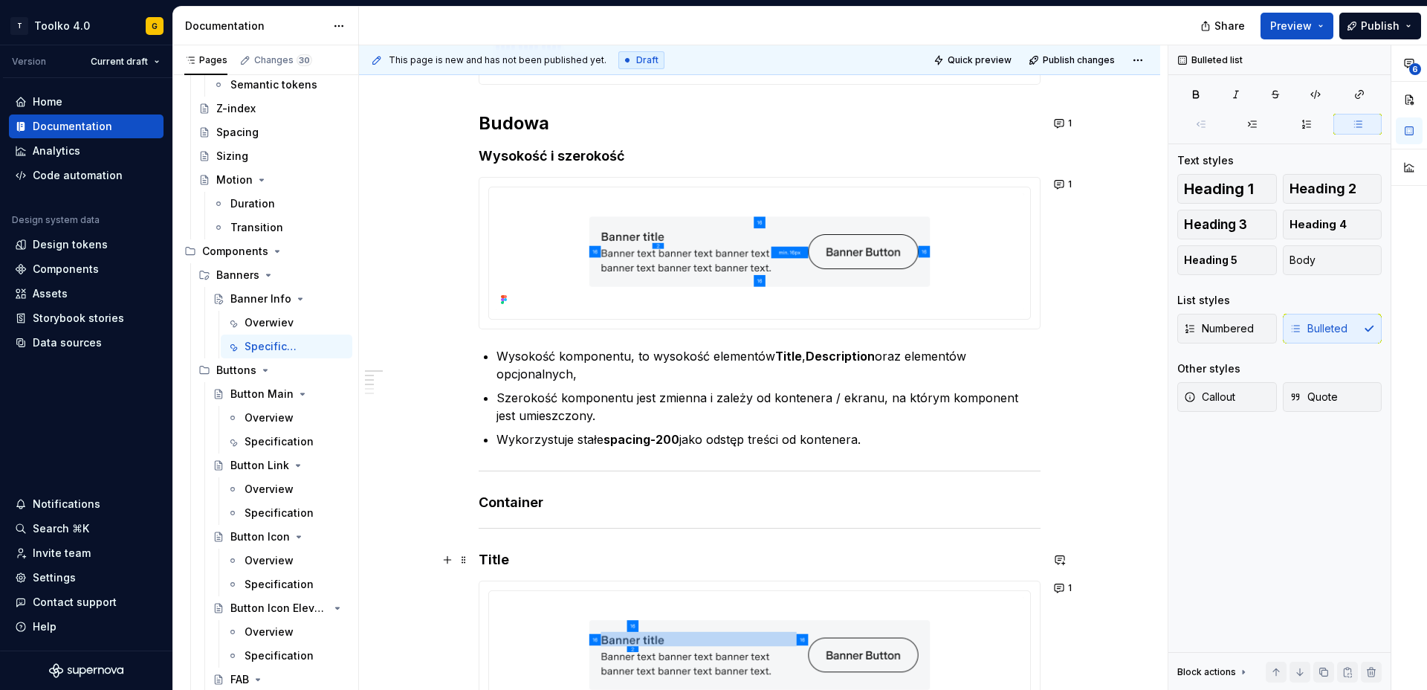
type textarea "*"
